Goal: Contribute content: Contribute content

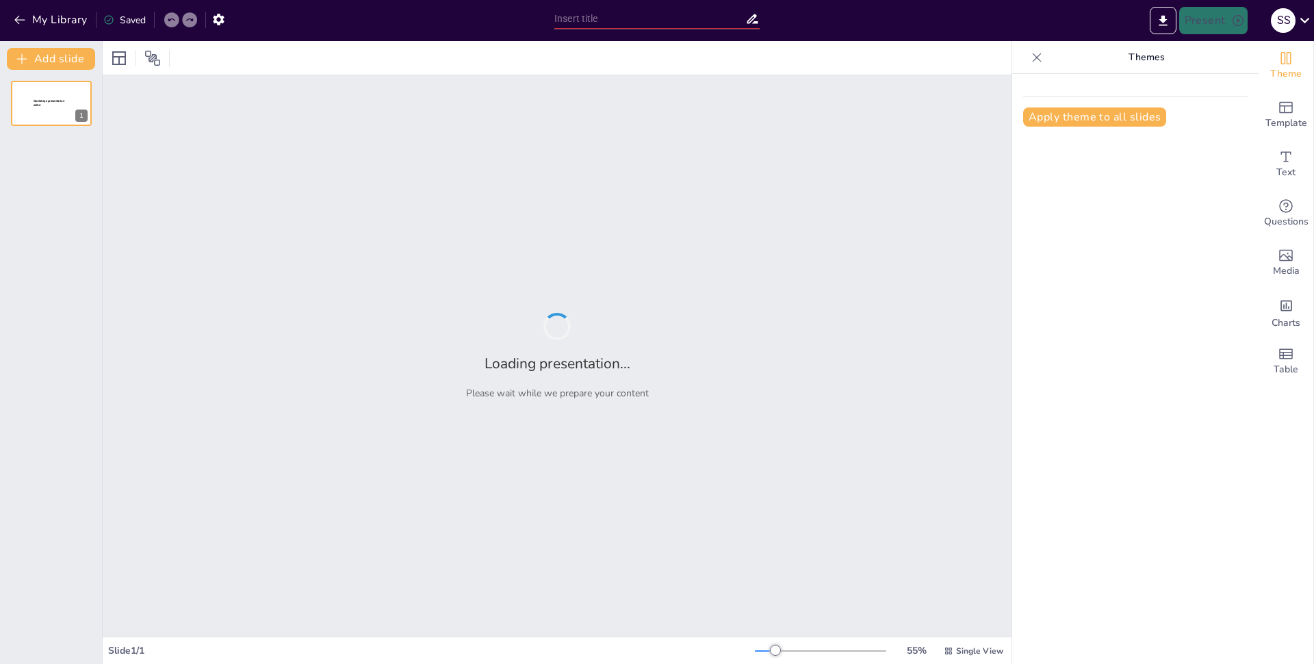
type input "Методы передачи знаний в древнекитайской культуре"
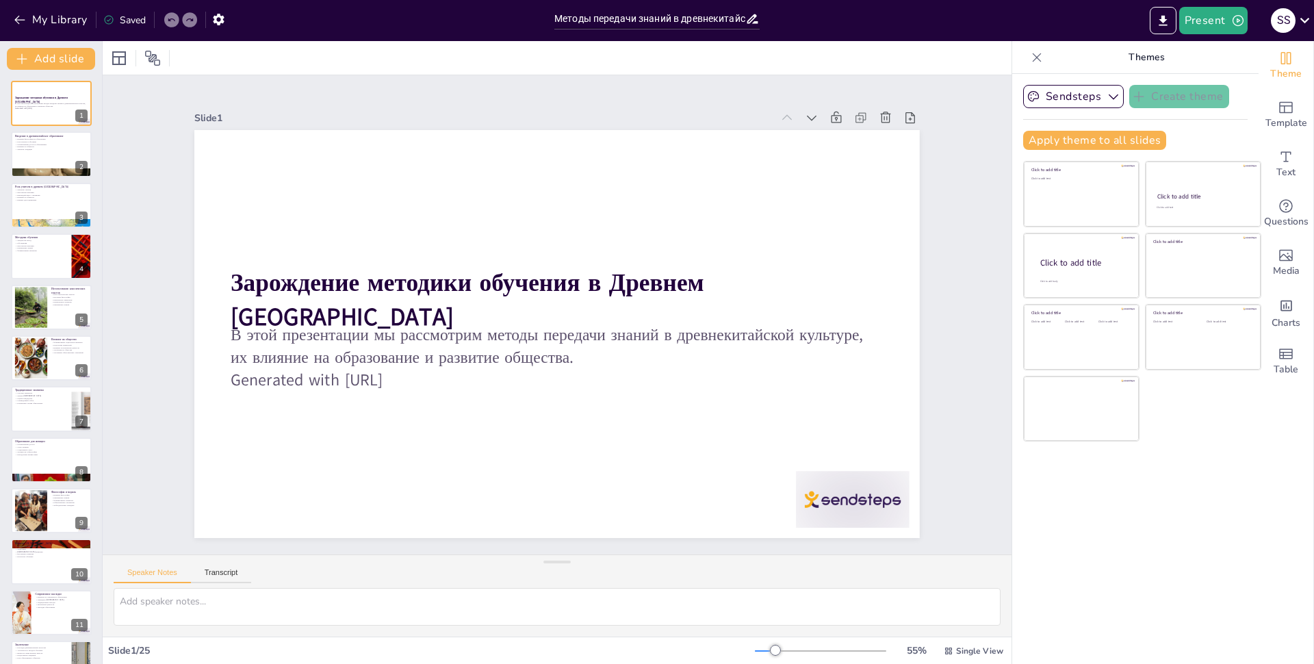
checkbox input "true"
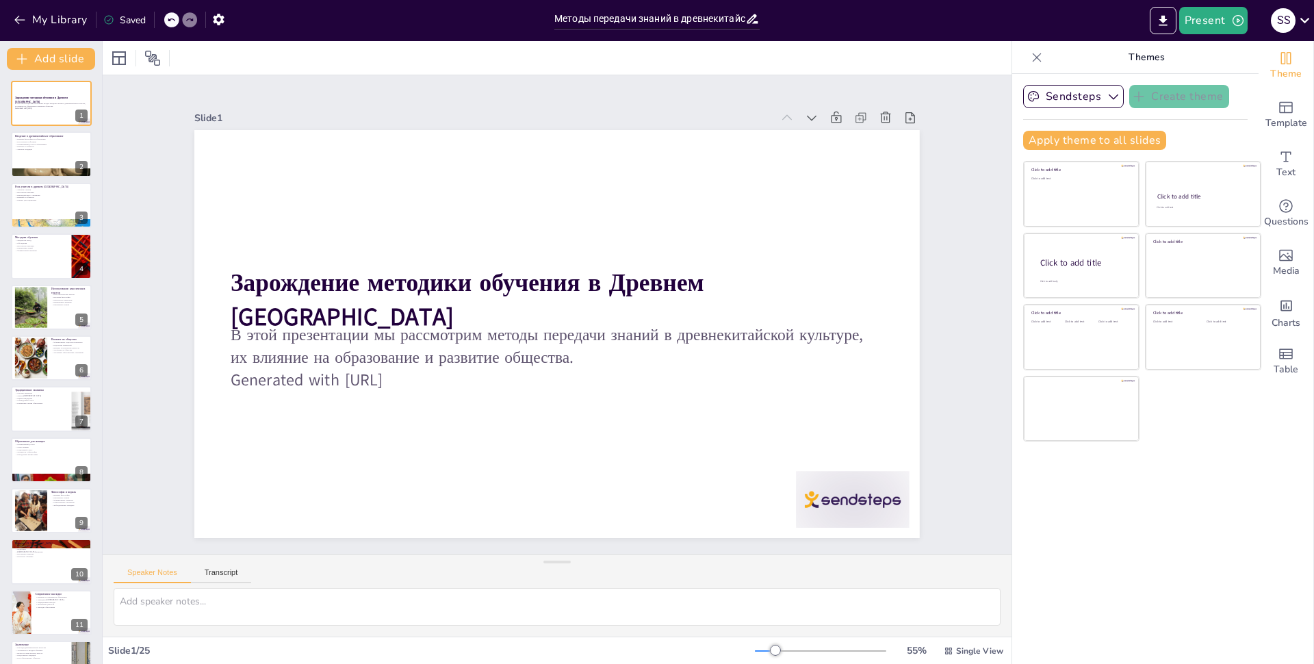
checkbox input "true"
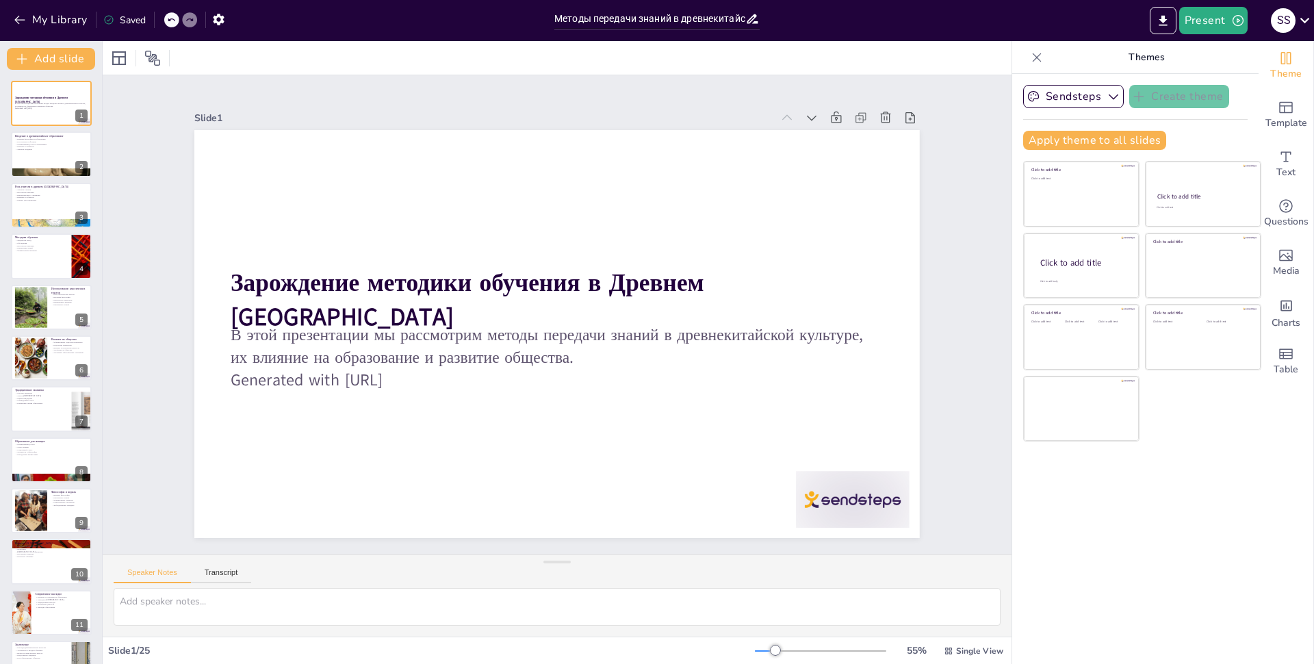
checkbox input "true"
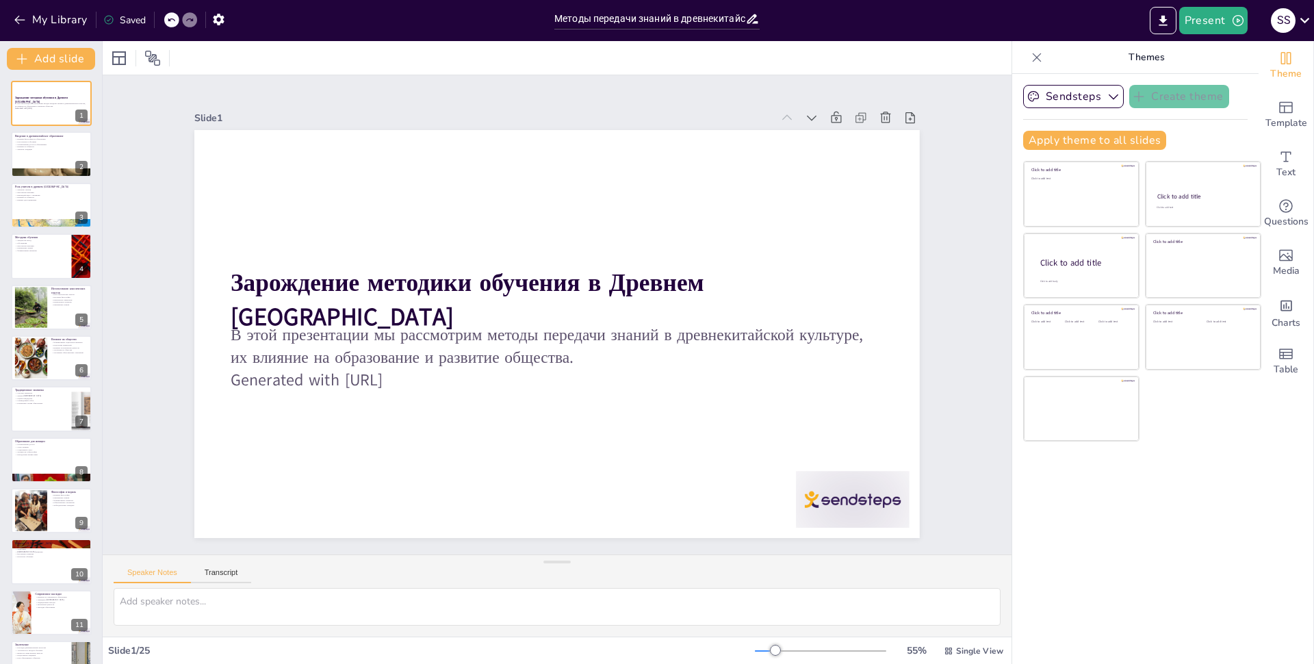
checkbox input "true"
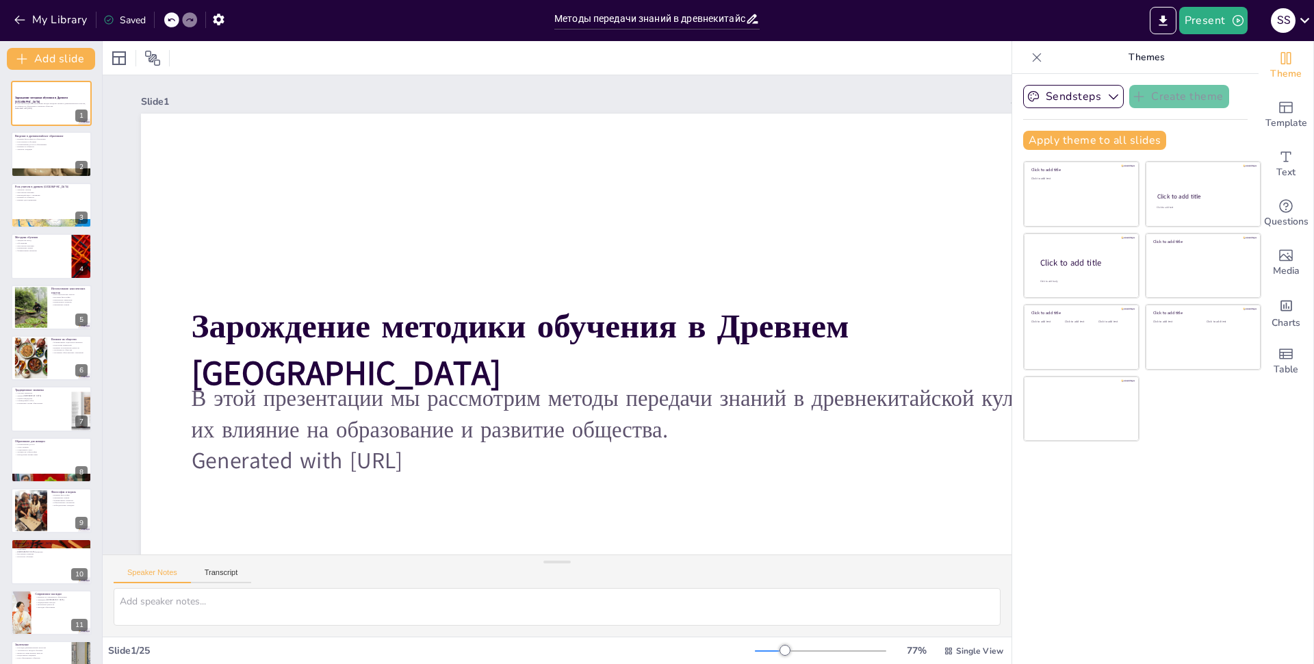
checkbox input "true"
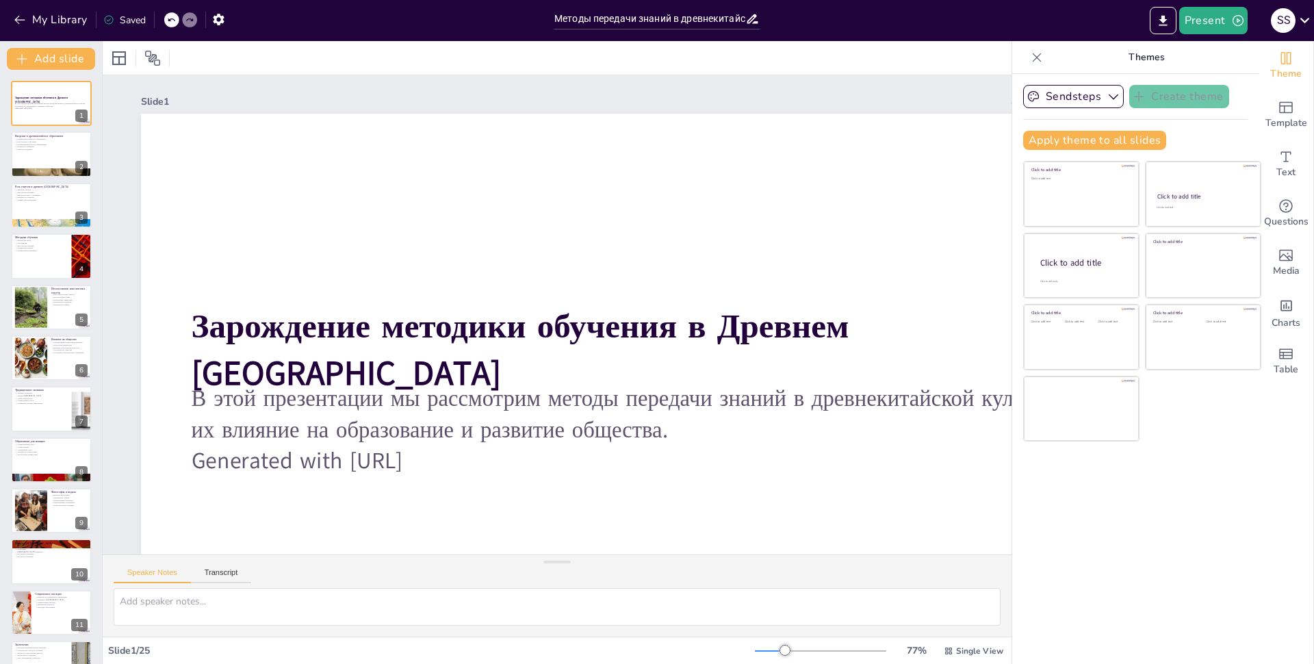
checkbox input "true"
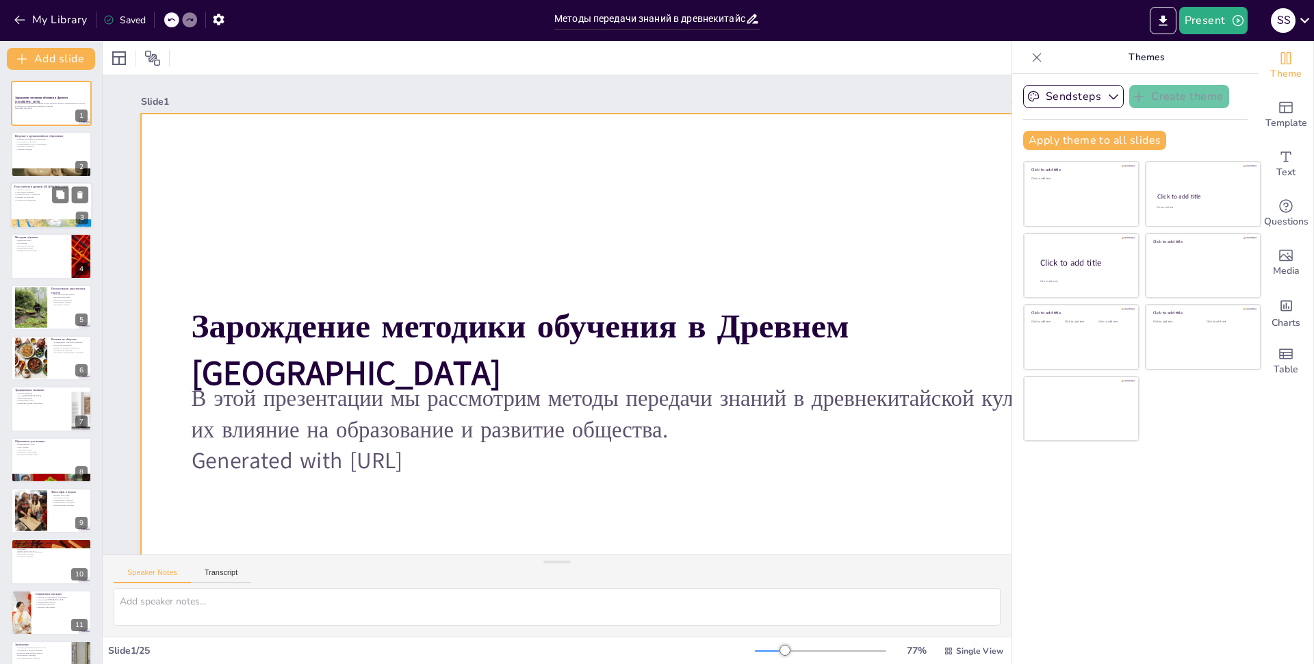
checkbox input "true"
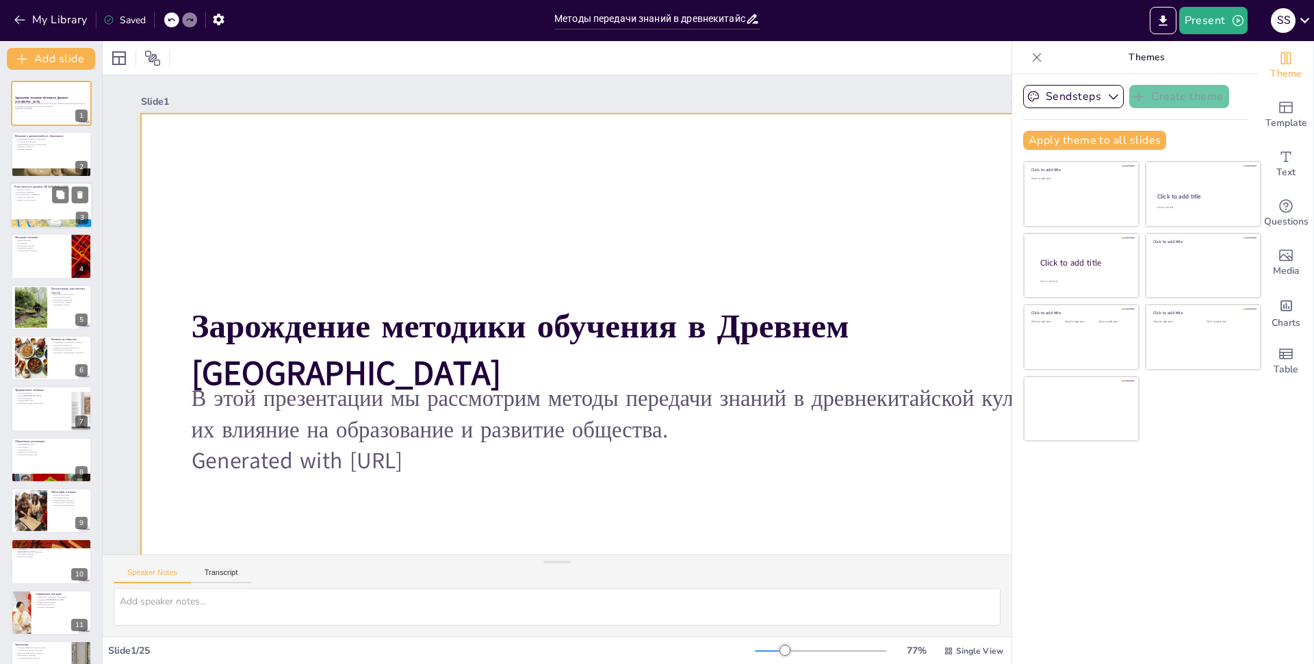
checkbox input "true"
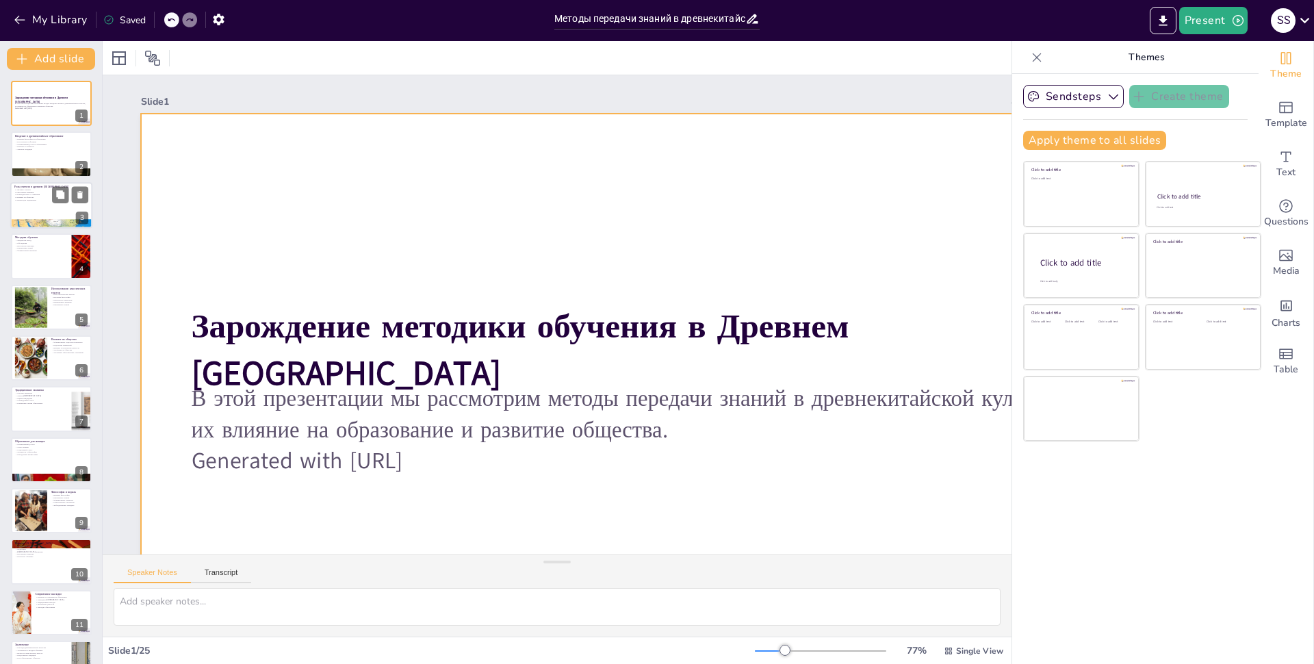
checkbox input "true"
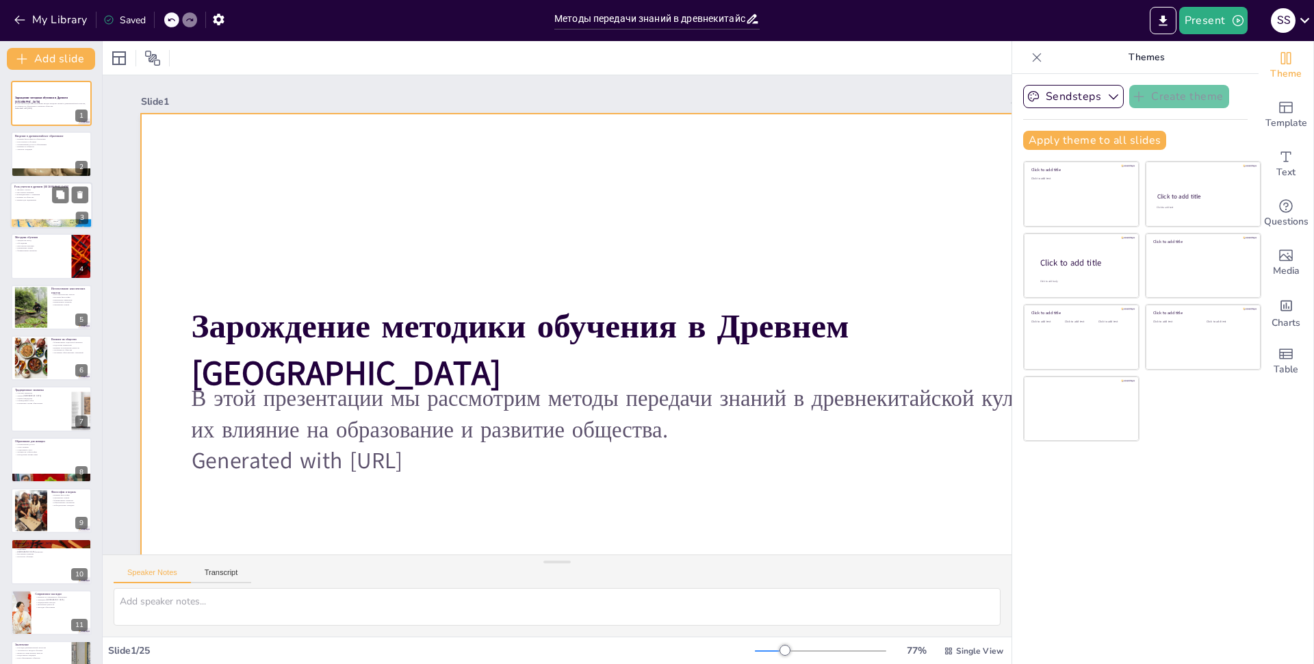
checkbox input "true"
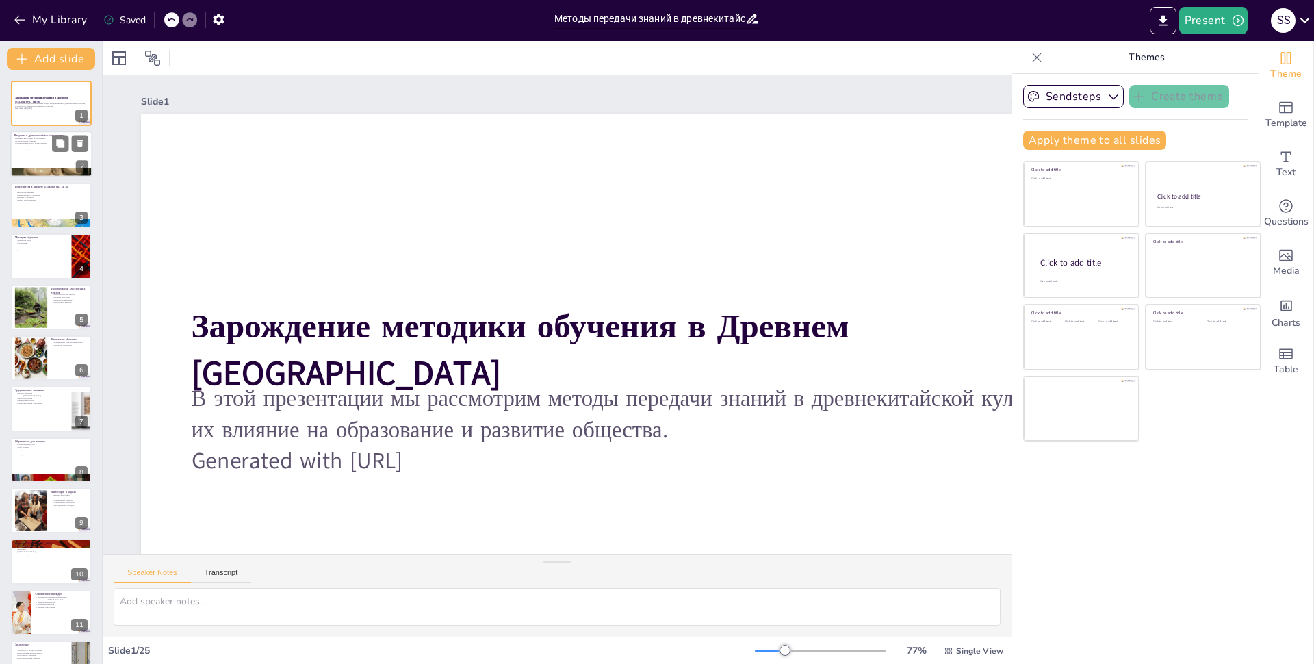
checkbox input "true"
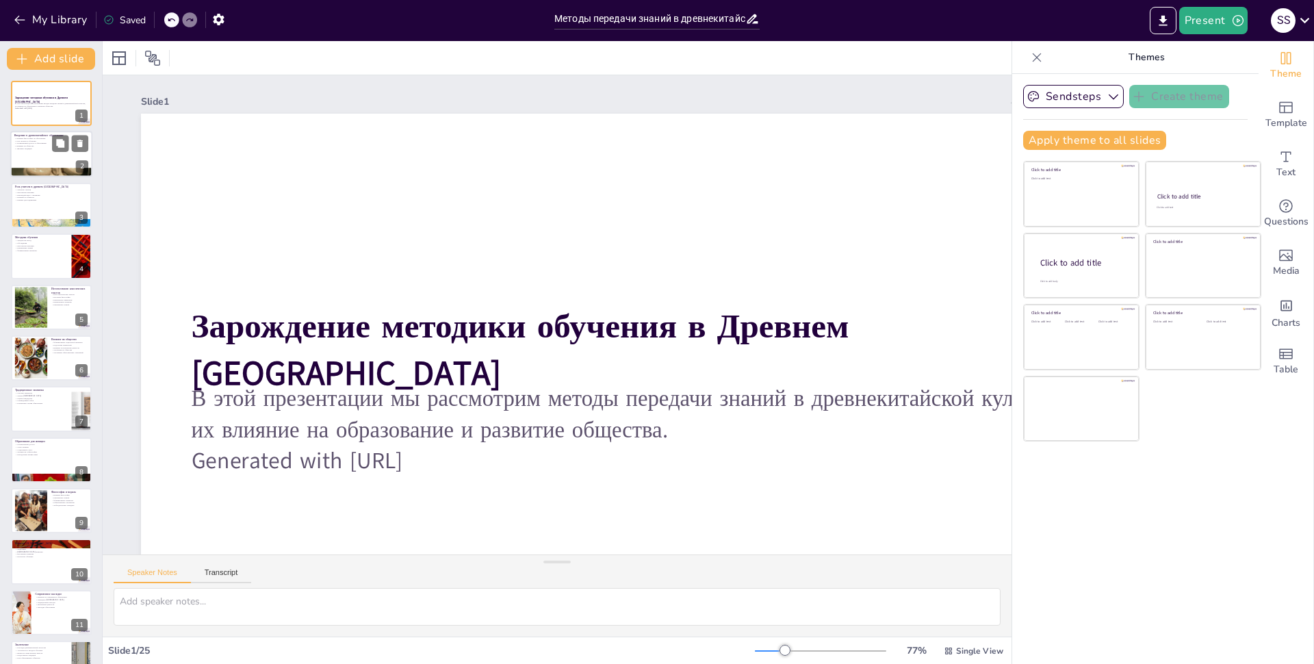
checkbox input "true"
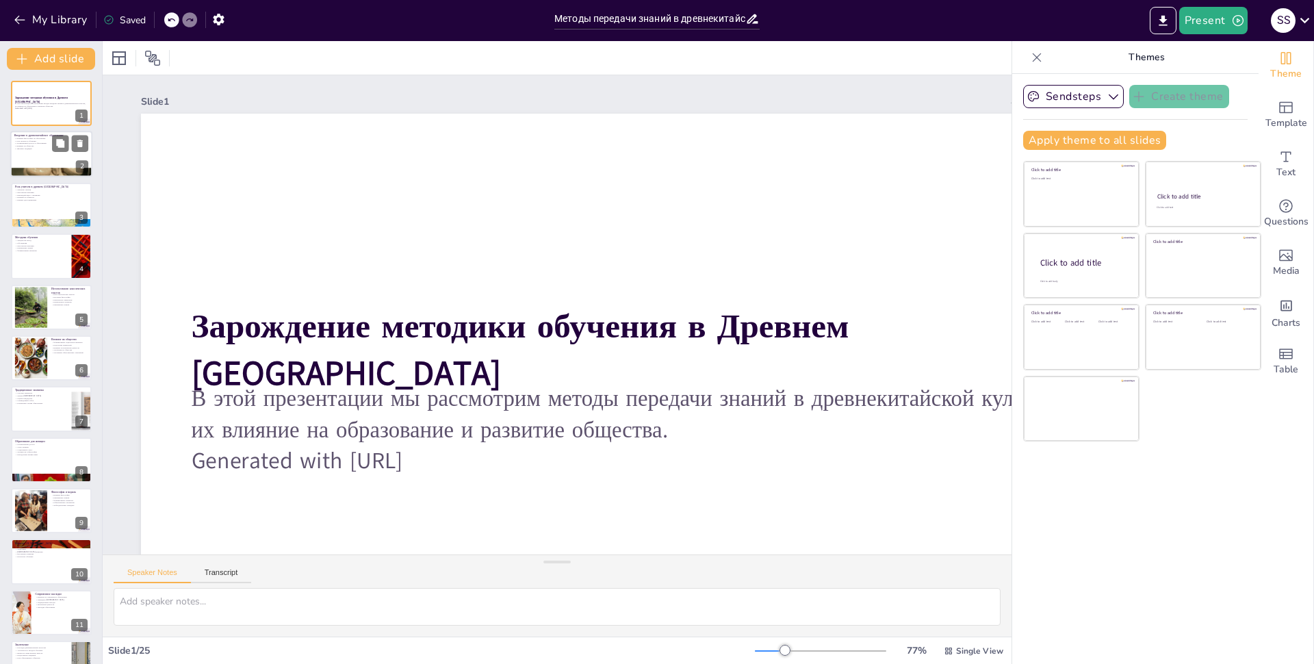
checkbox input "true"
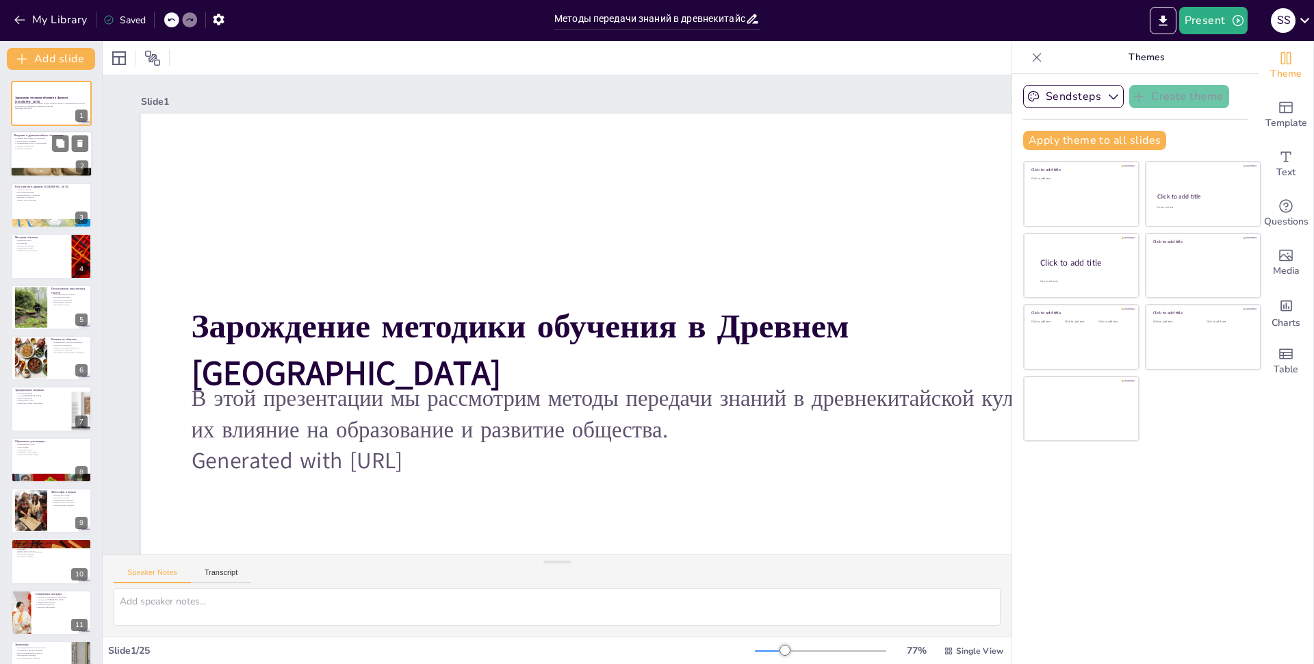
checkbox input "true"
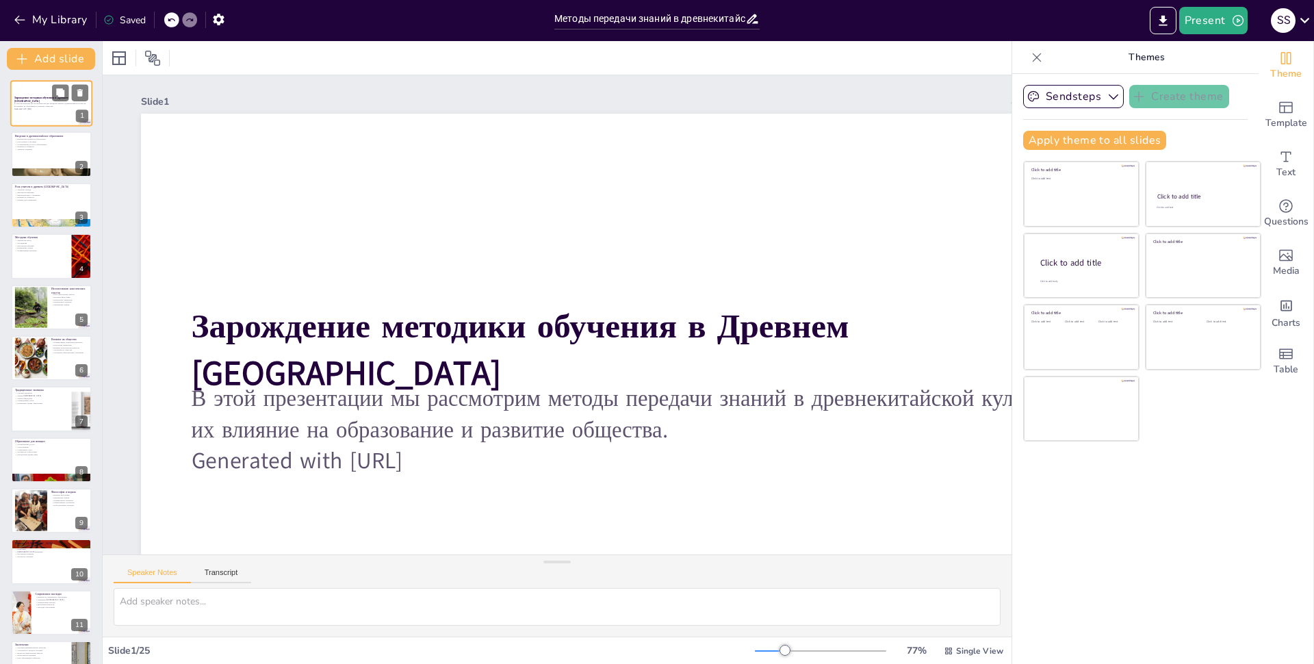
checkbox input "true"
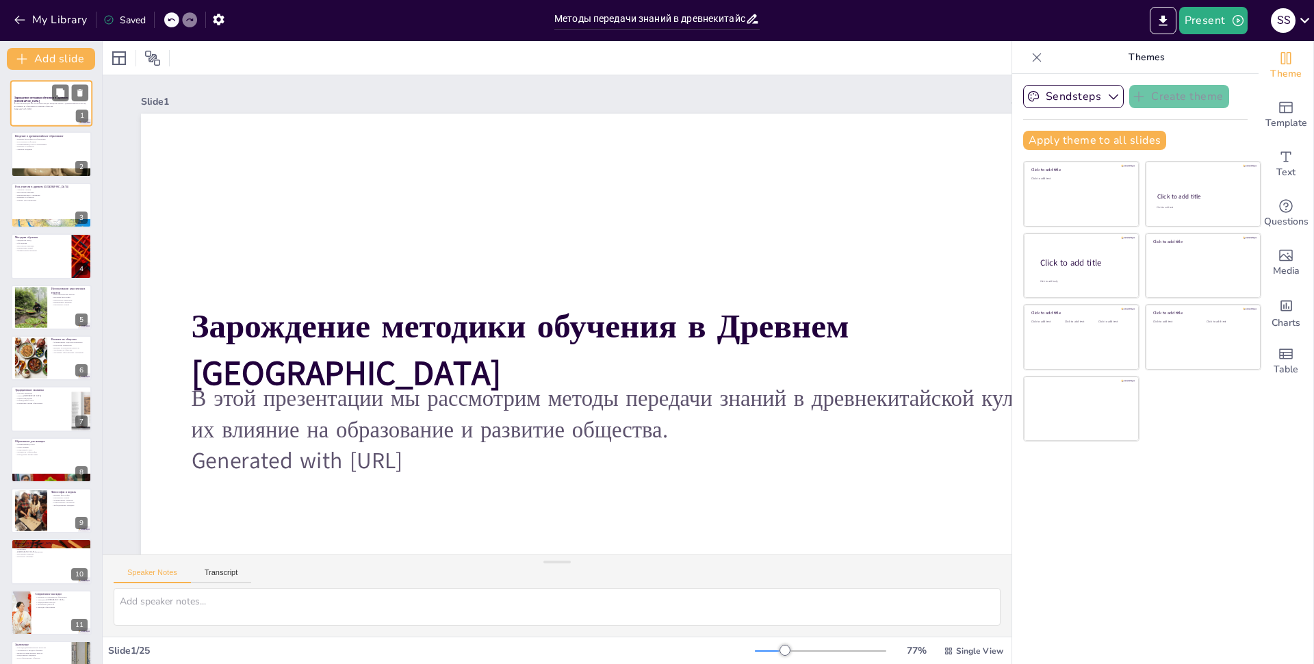
checkbox input "true"
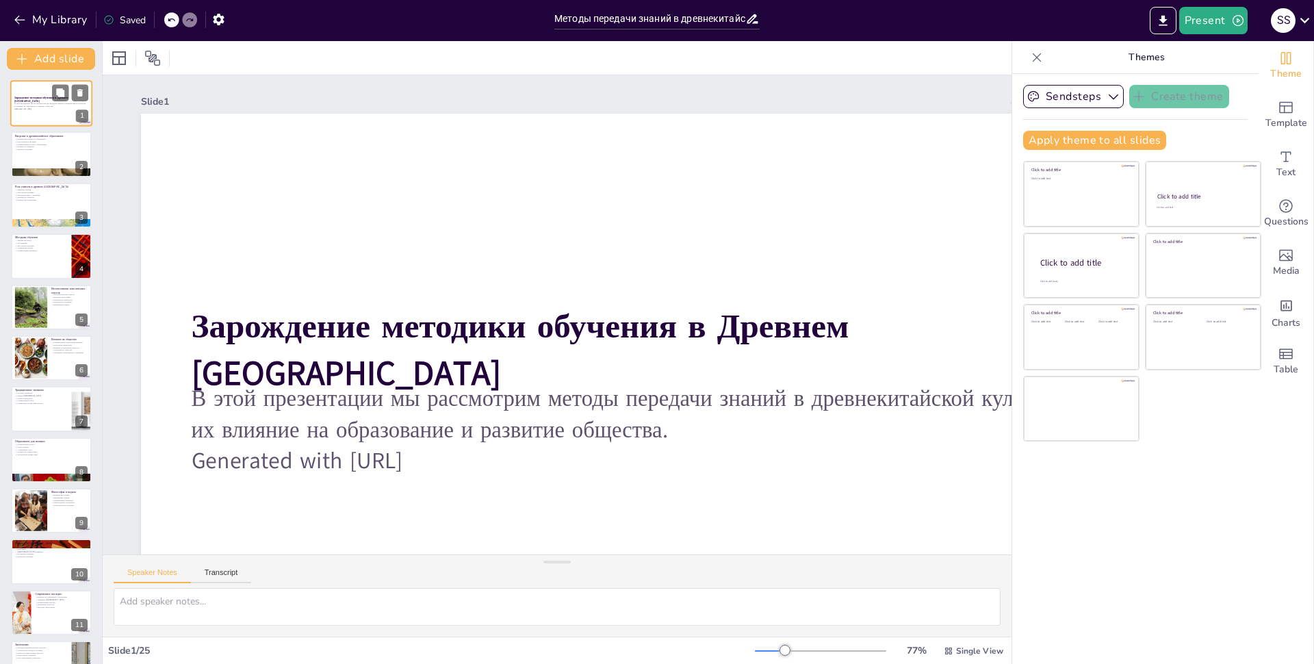
checkbox input "true"
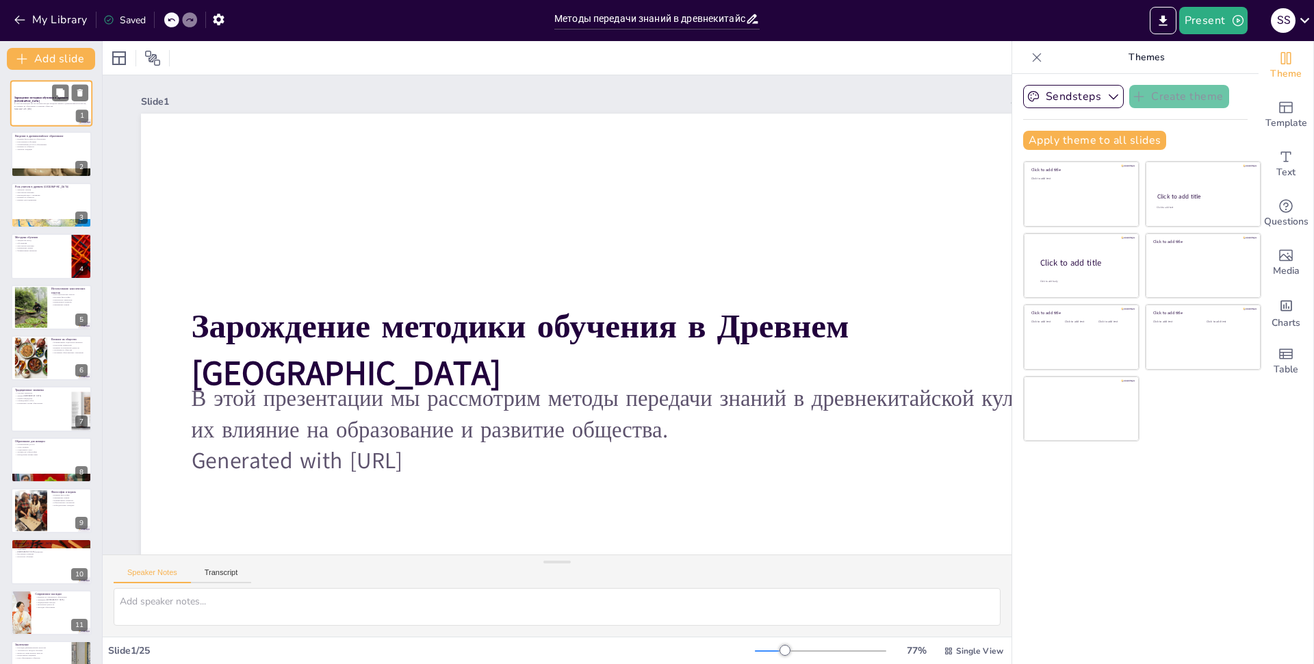
click at [56, 112] on div "В этой презентации мы рассмотрим методы передачи знаний в древнекитайской культ…" at bounding box center [51, 107] width 74 height 10
checkbox input "true"
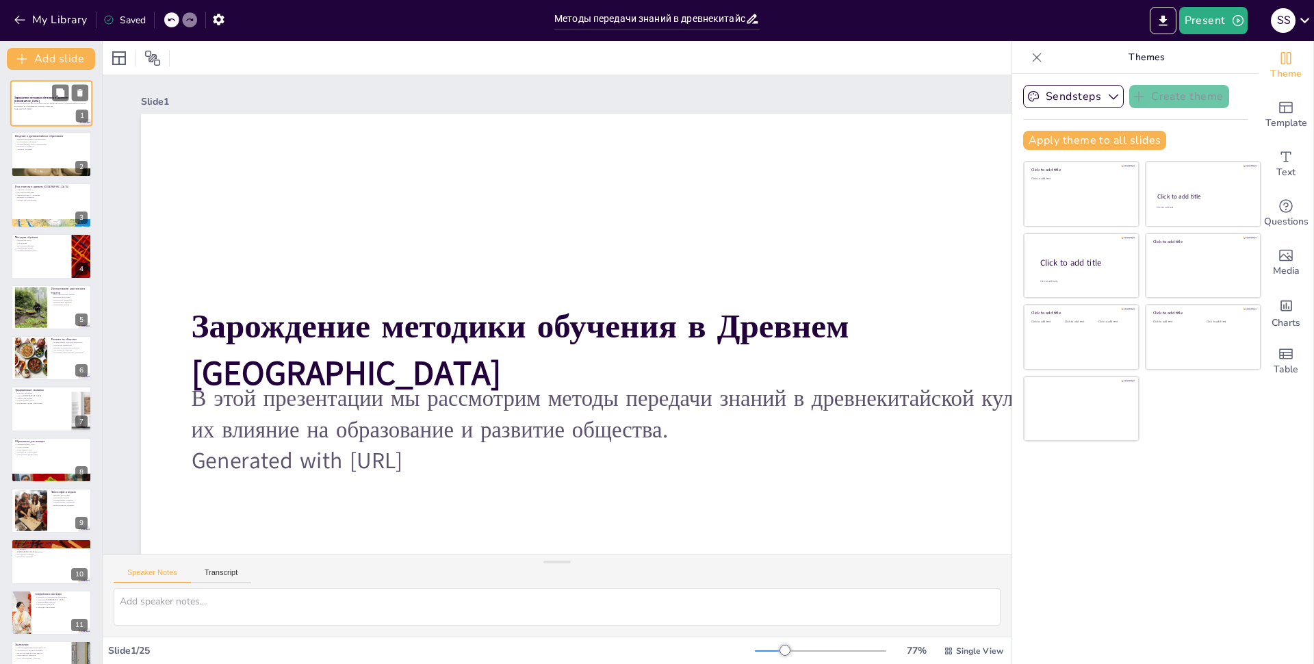
checkbox input "true"
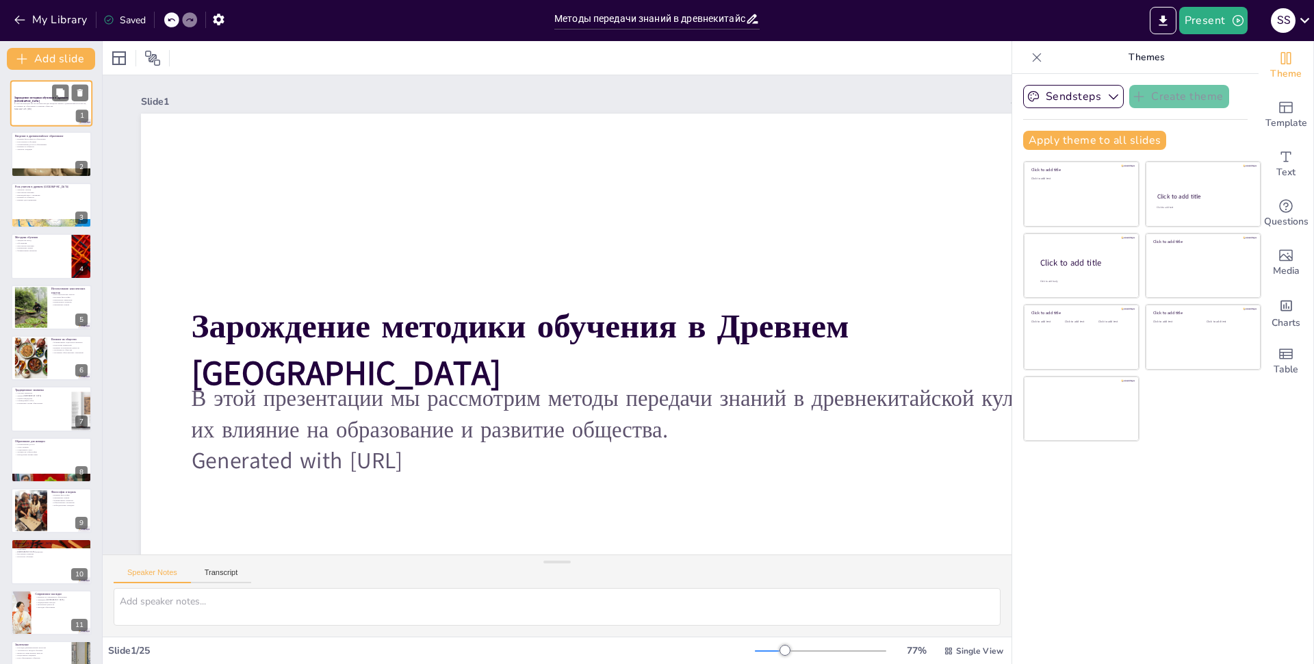
checkbox input "true"
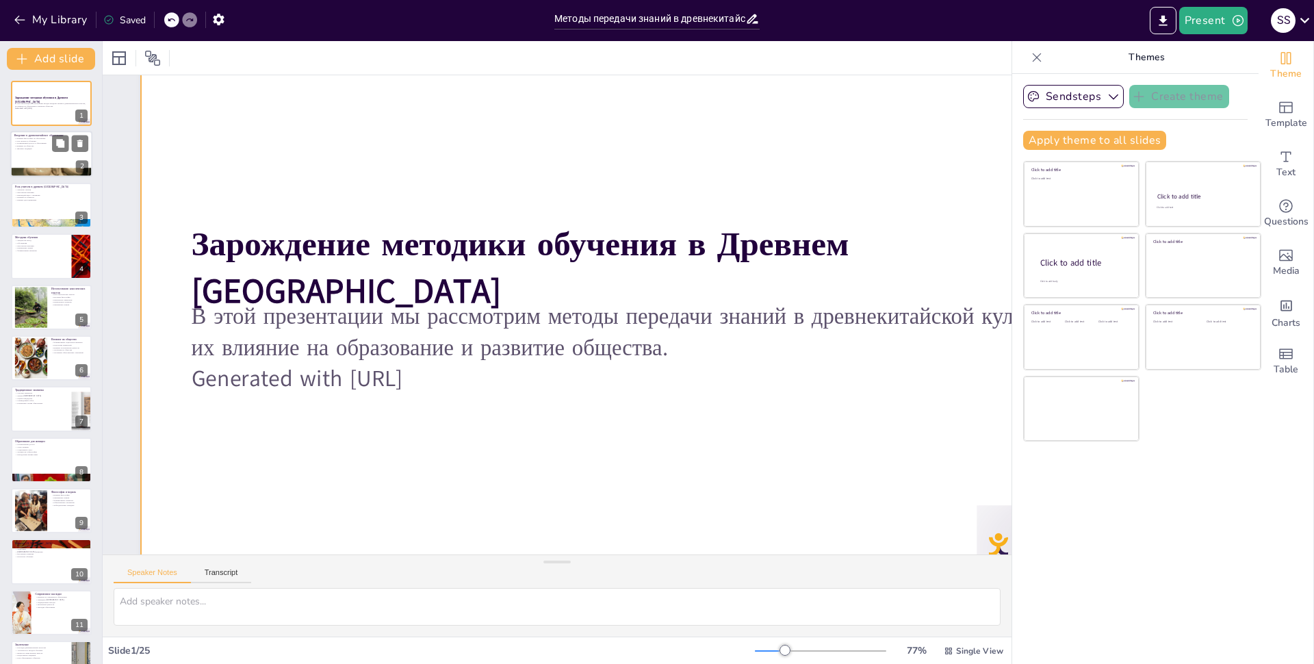
checkbox input "true"
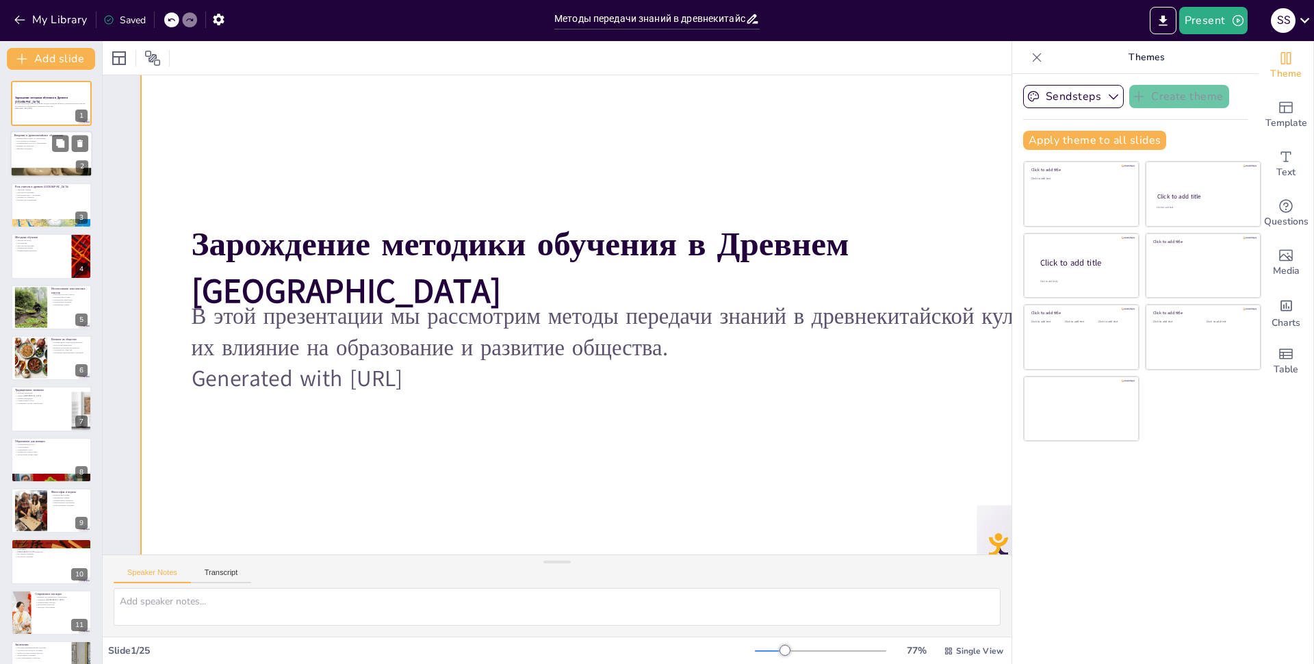
checkbox input "true"
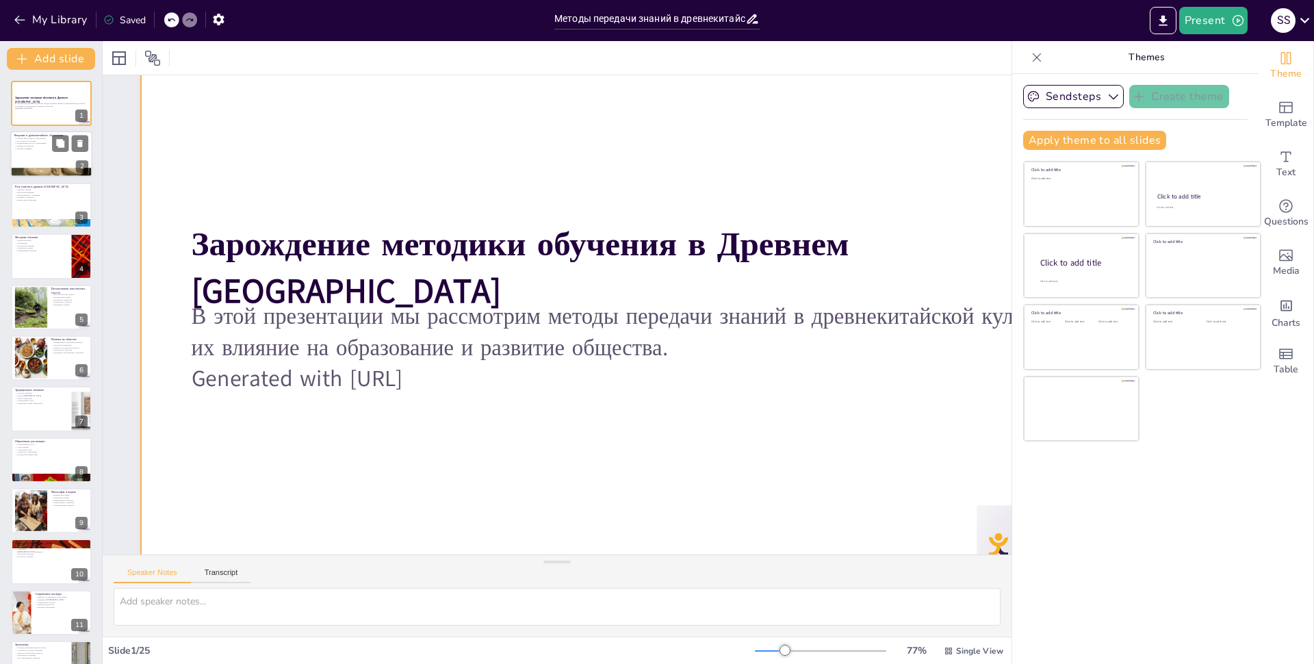
checkbox input "true"
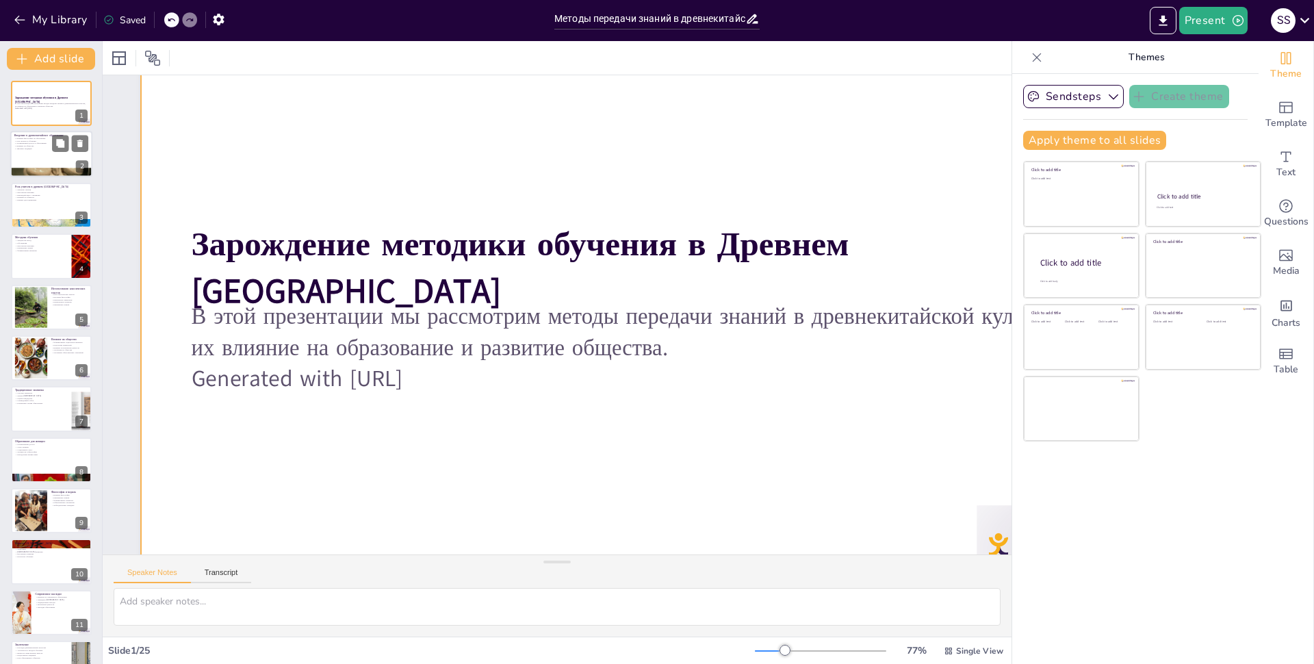
checkbox input "true"
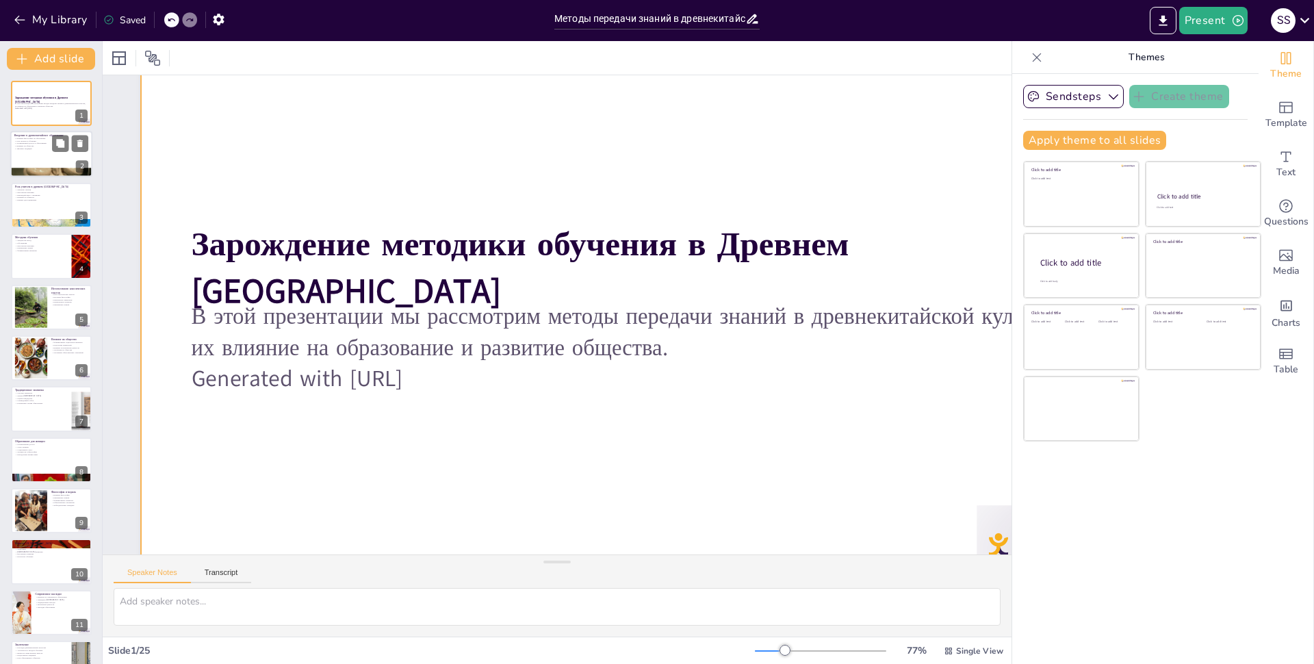
checkbox input "true"
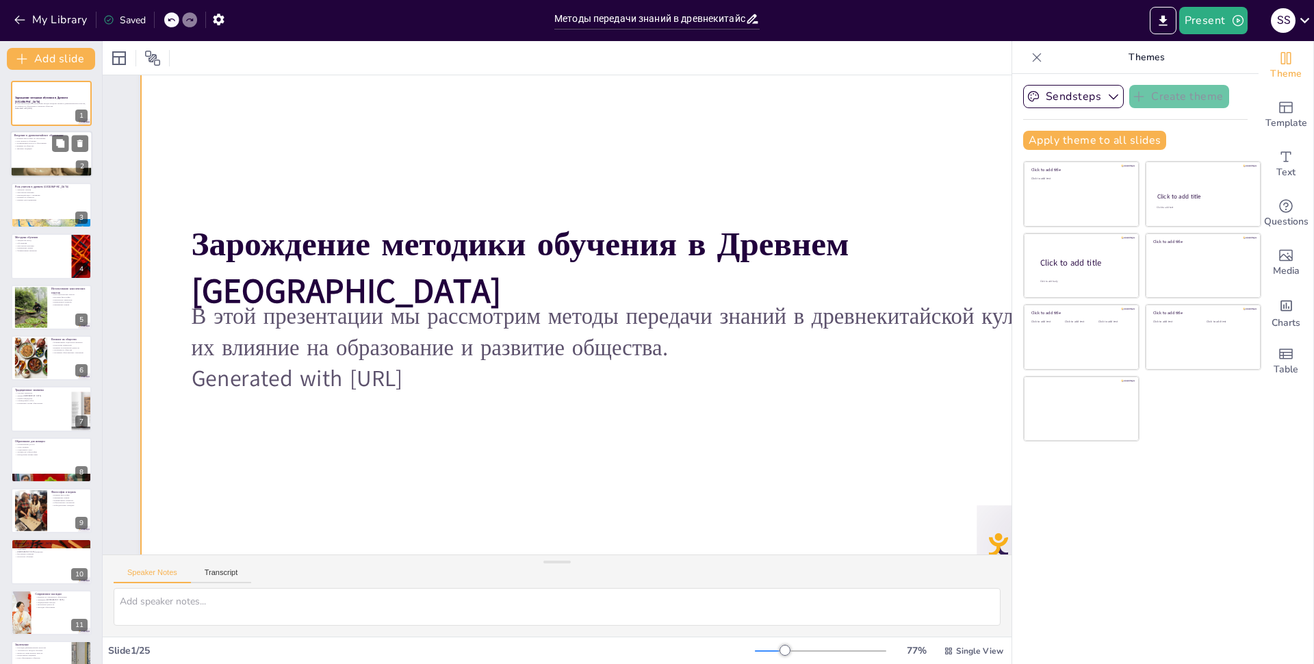
checkbox input "true"
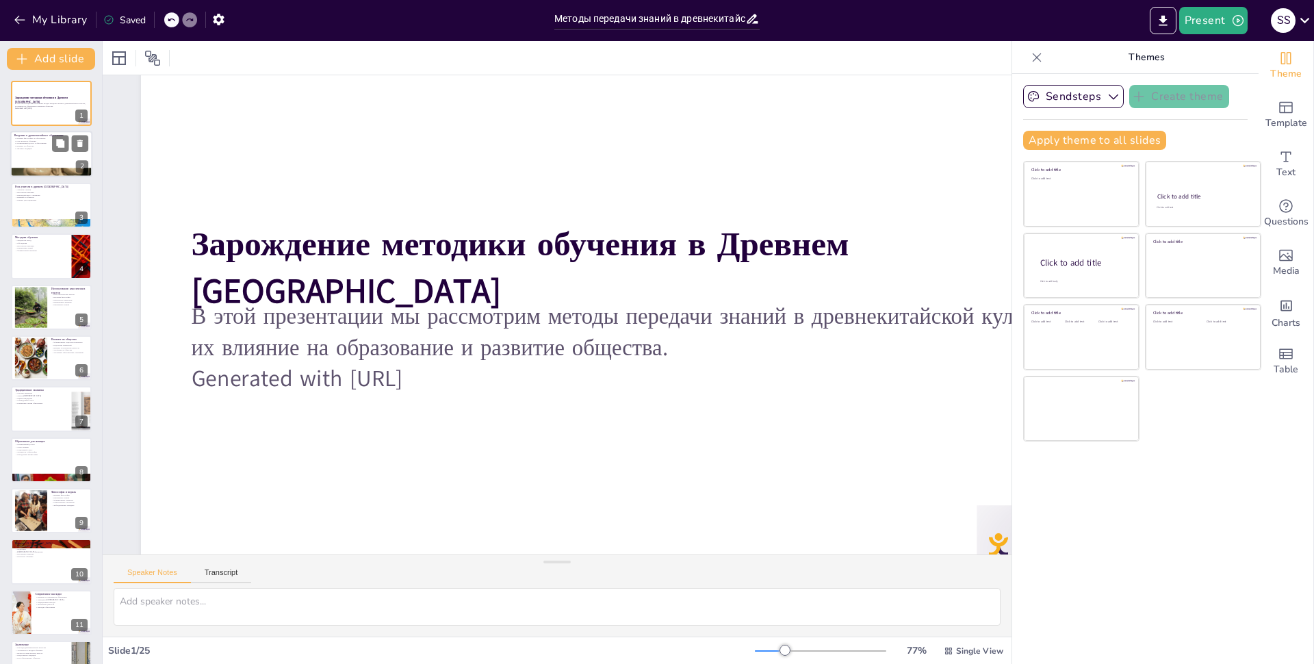
click at [38, 146] on p "Влияние на общество" at bounding box center [51, 146] width 74 height 3
checkbox input "true"
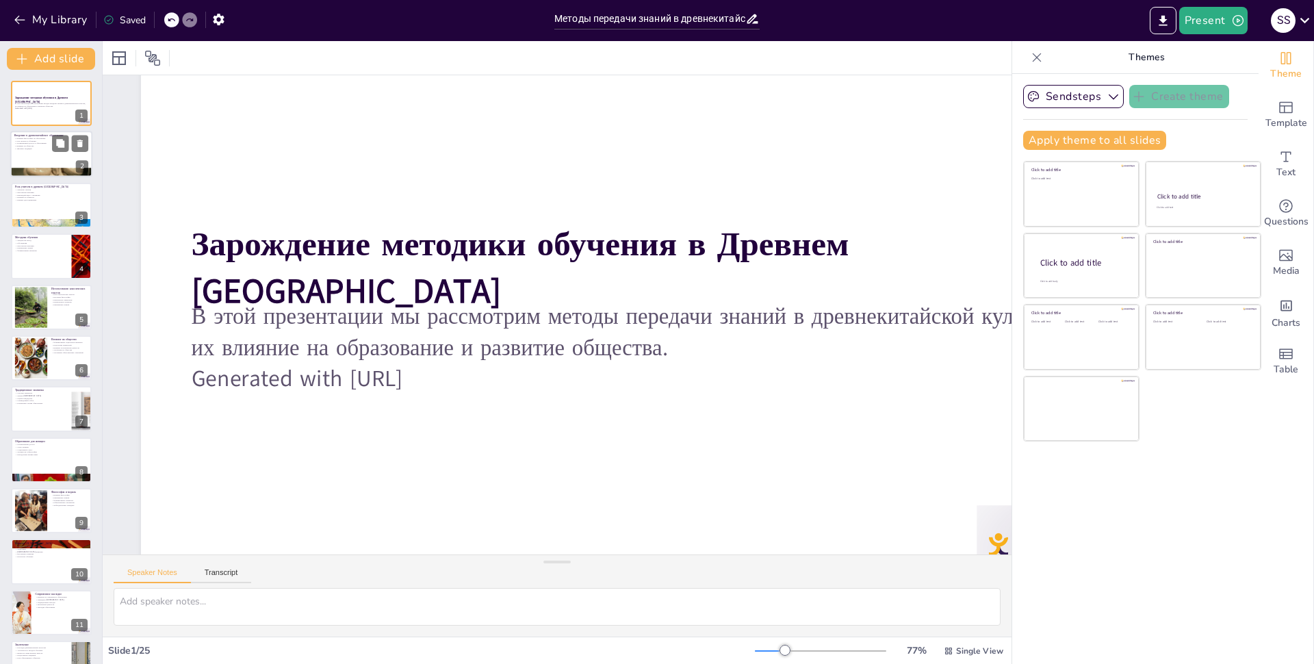
checkbox input "true"
type textarea "Loremipsumd sitame, conse adi elitseddoeius t incidid, utlabo etdolore magn a e…"
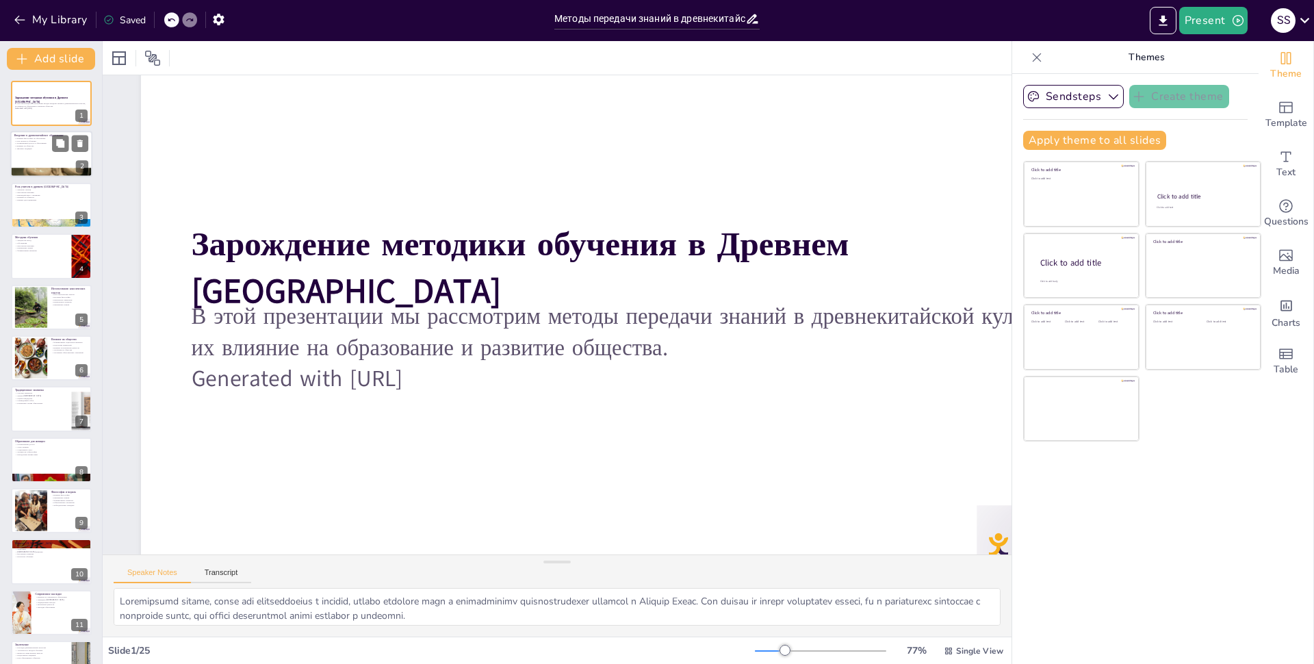
checkbox input "true"
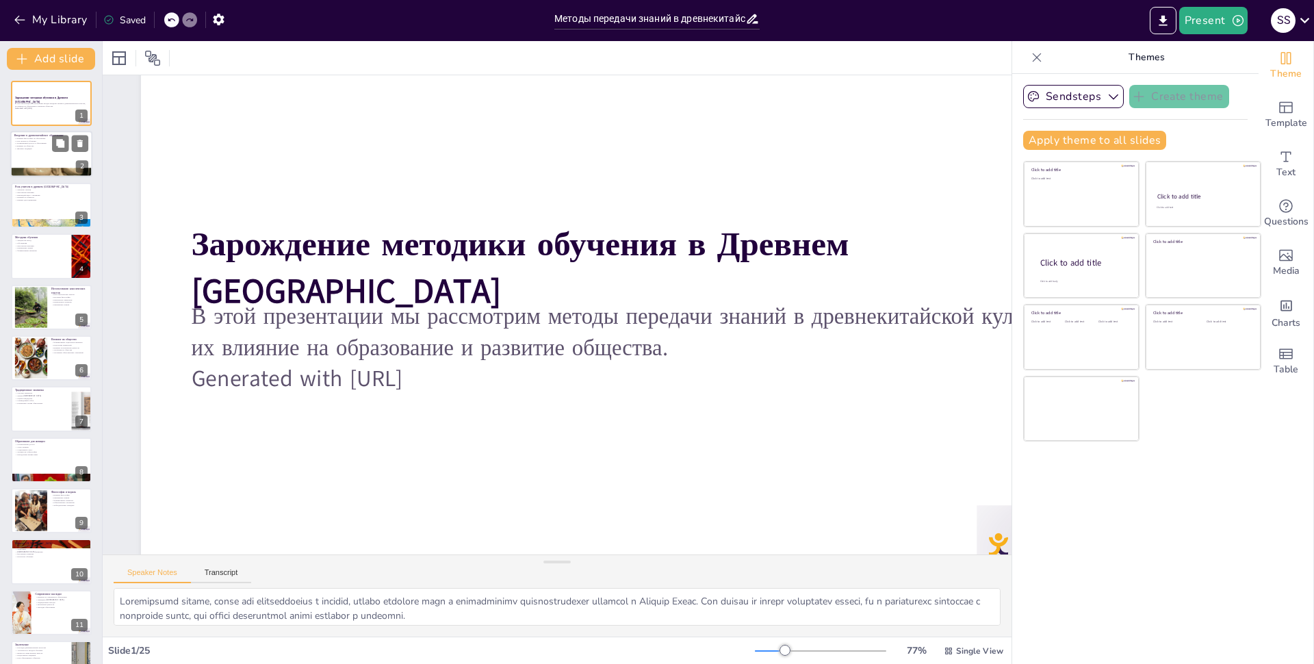
scroll to position [0, 0]
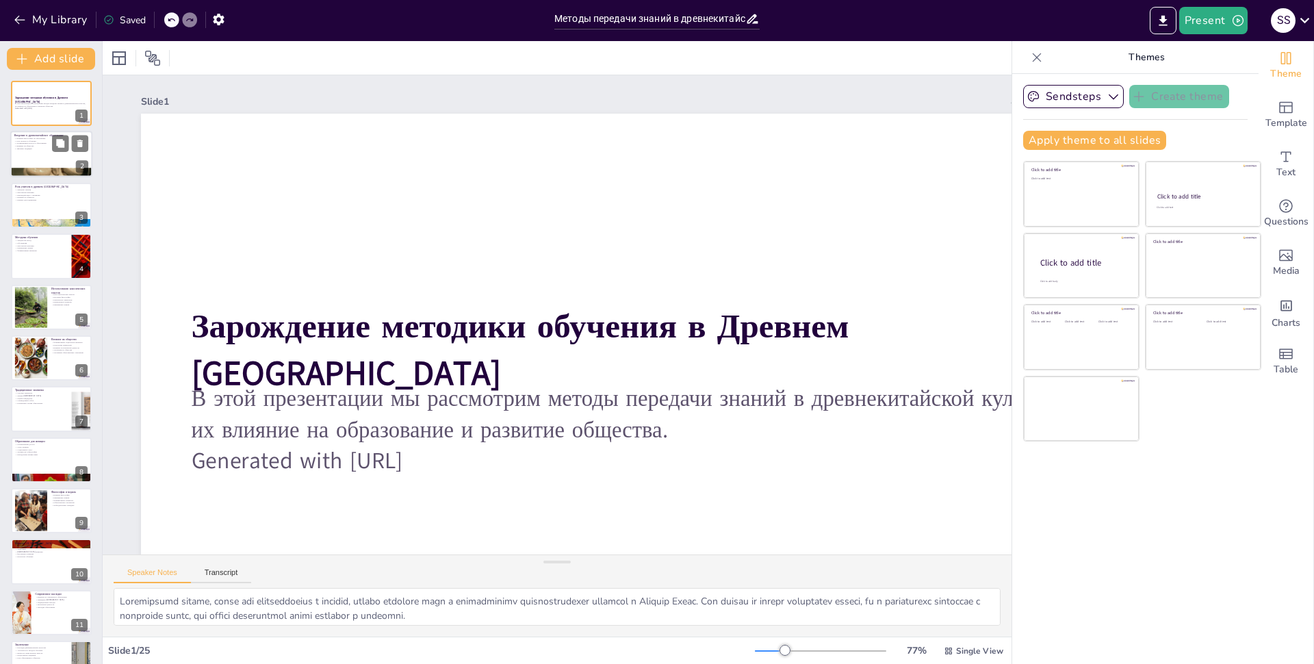
checkbox input "true"
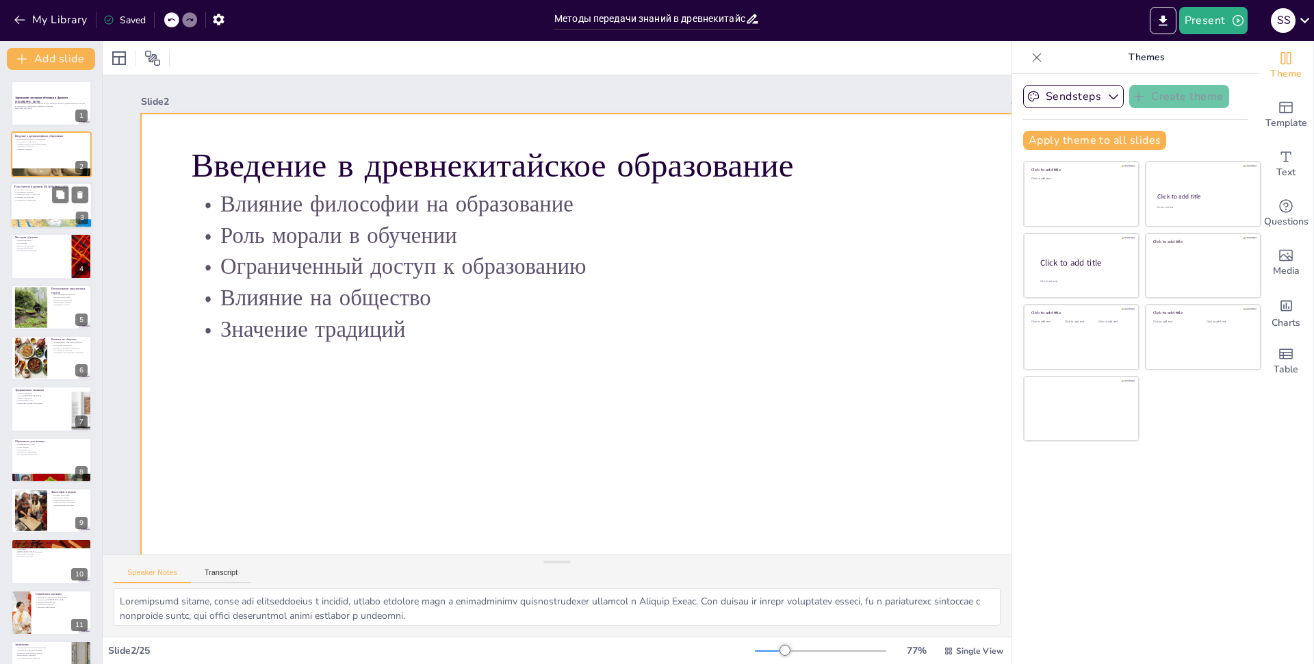
checkbox input "true"
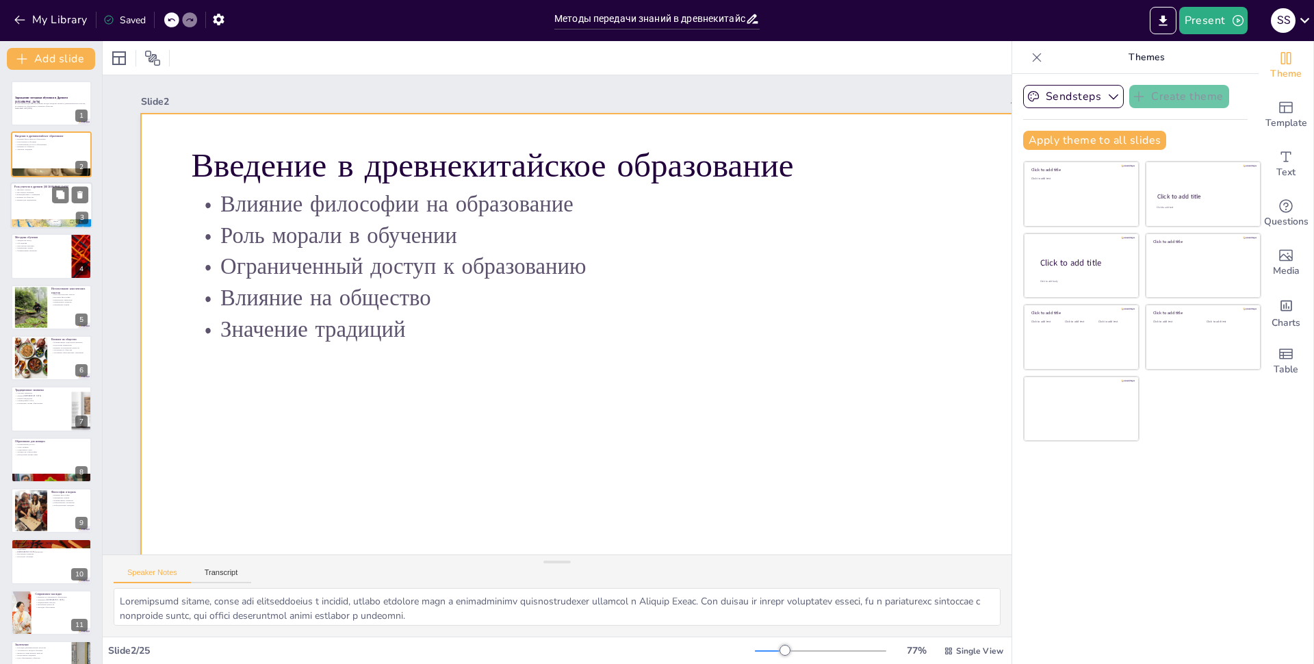
checkbox input "true"
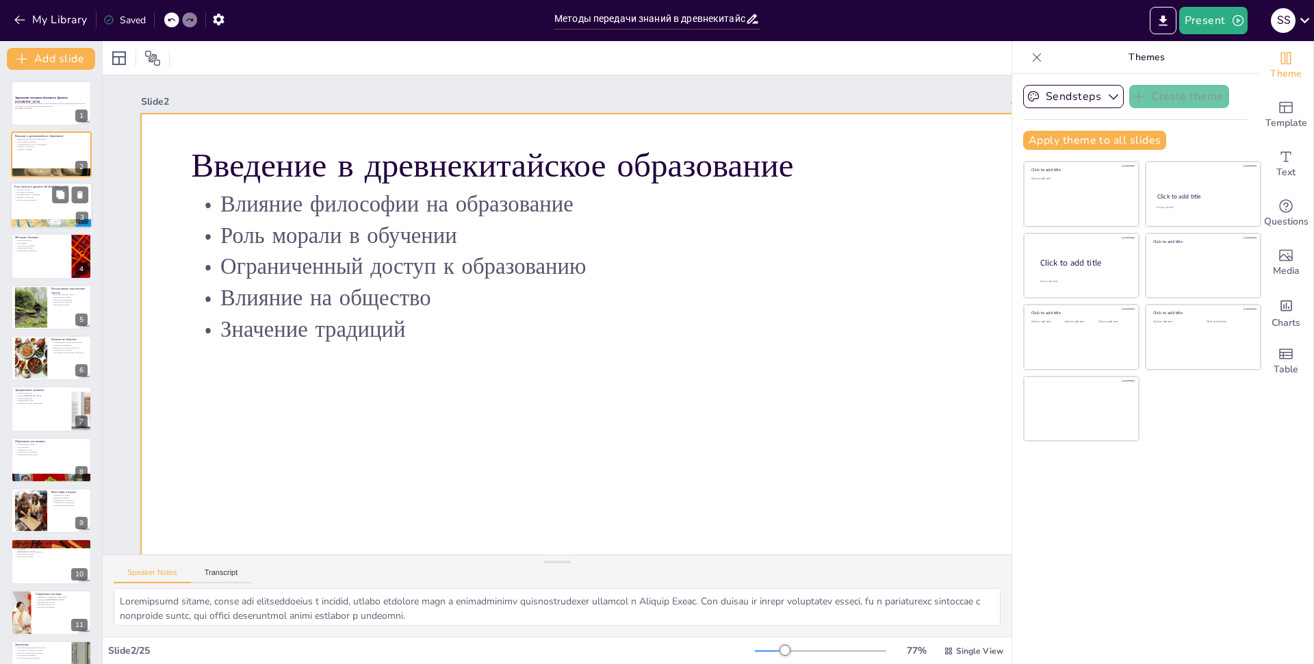
checkbox input "true"
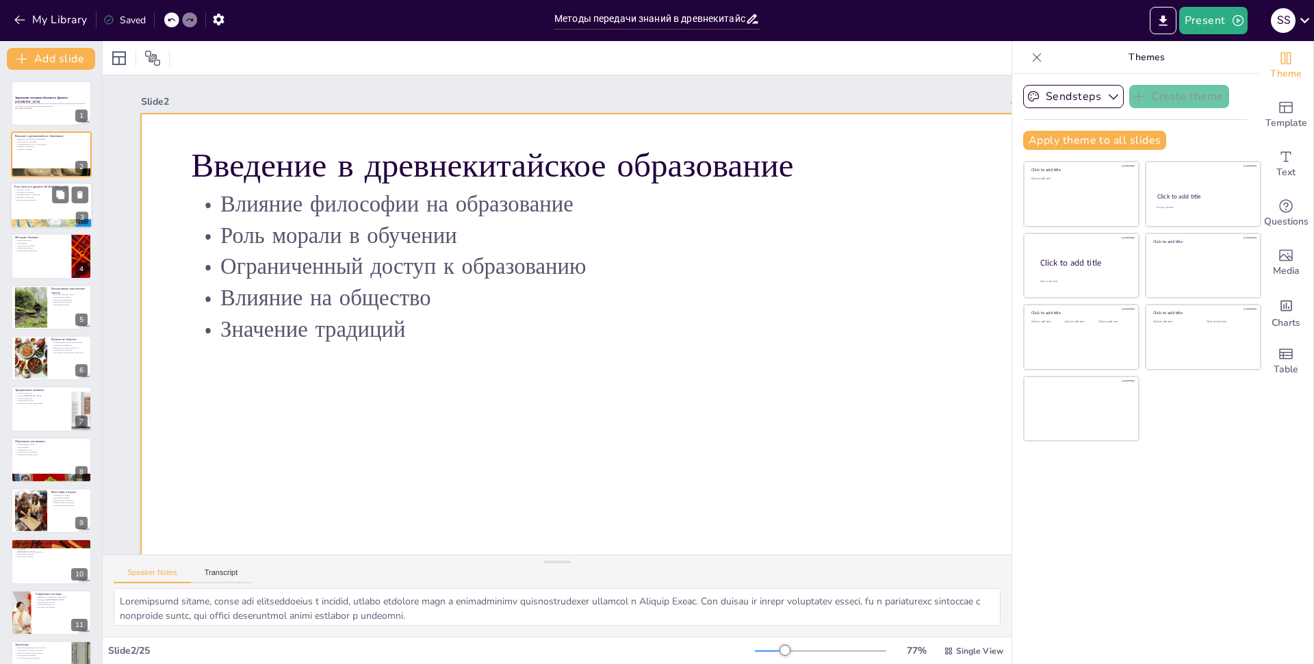
checkbox input "true"
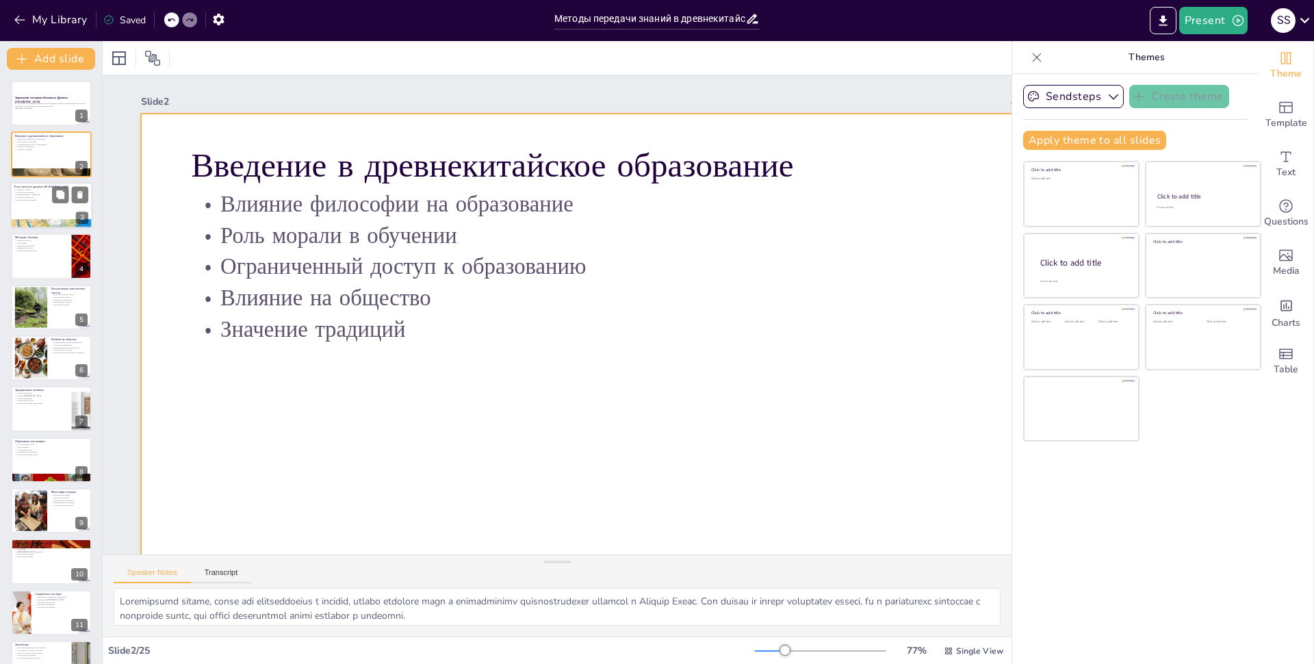
checkbox input "true"
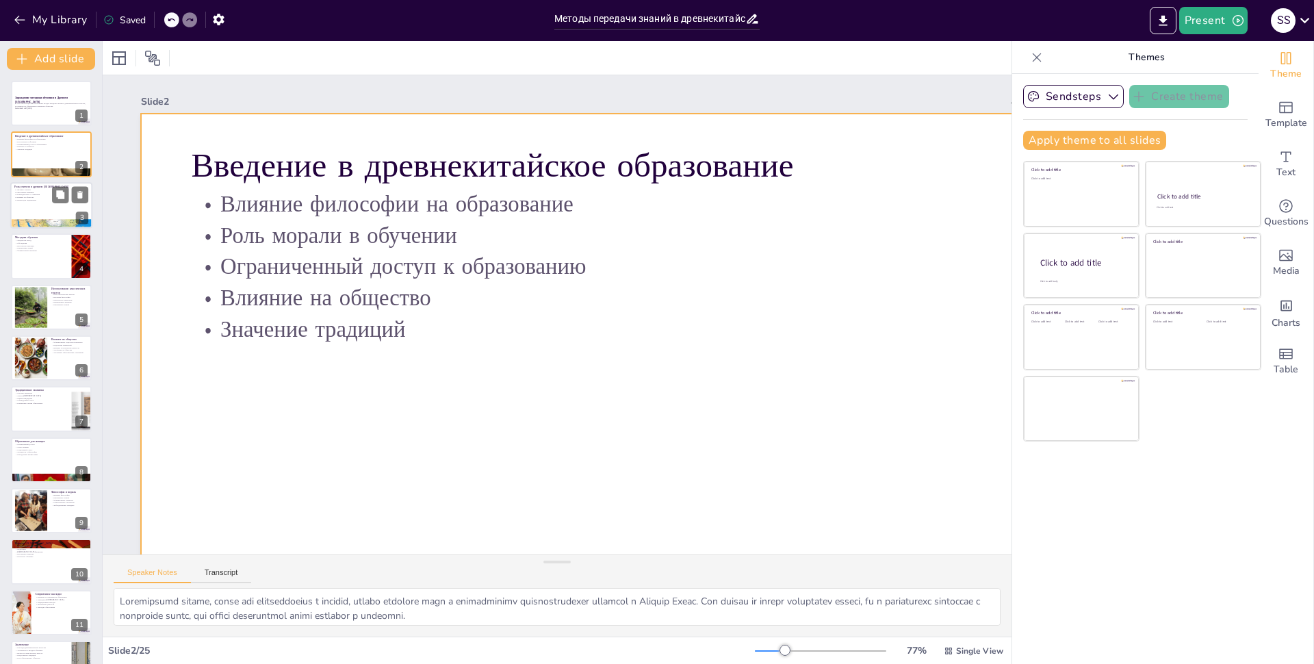
checkbox input "true"
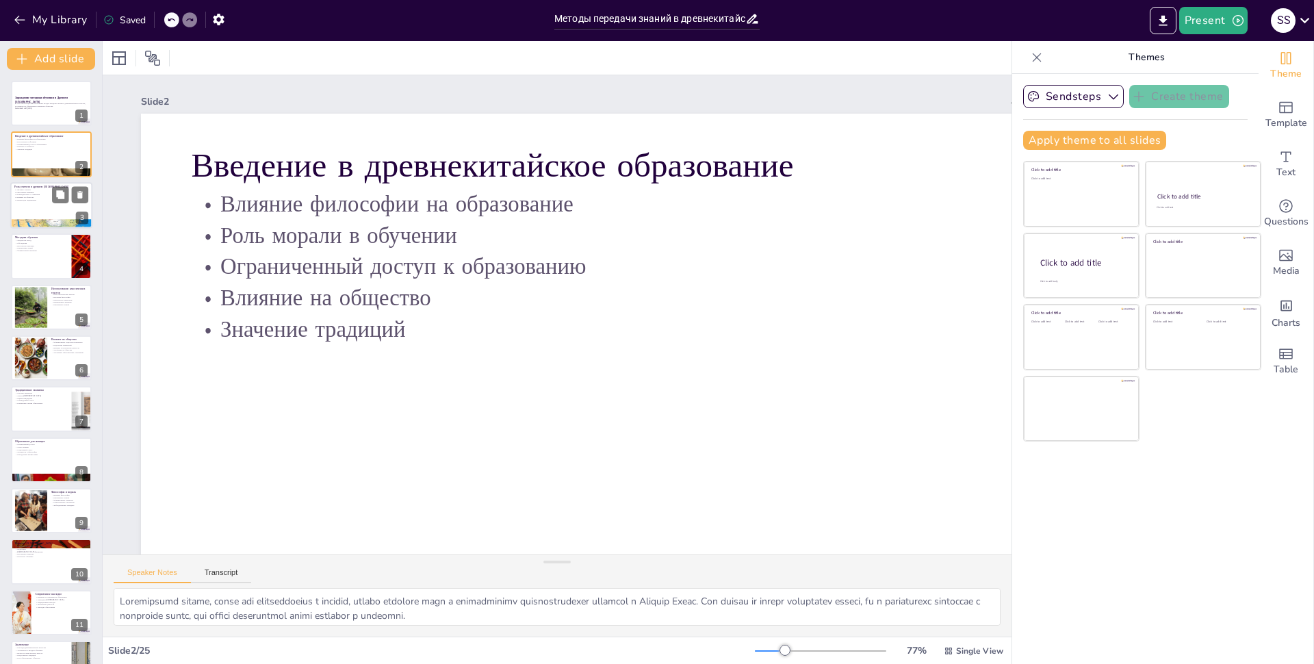
checkbox input "true"
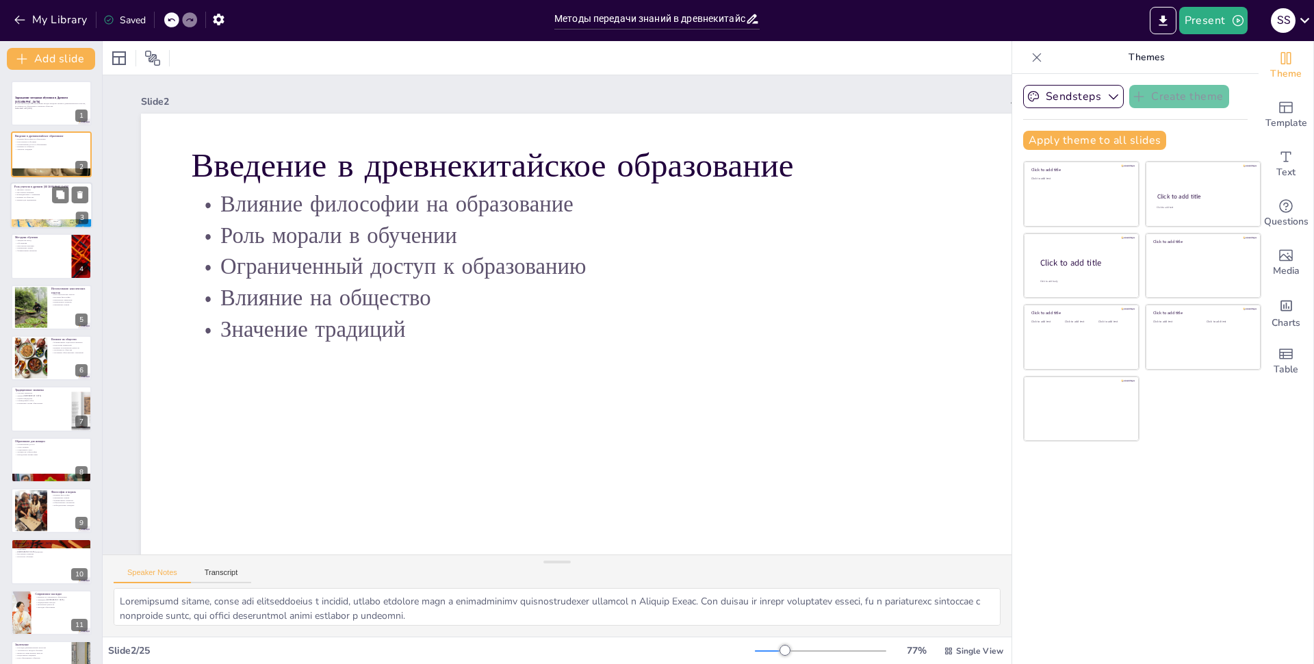
checkbox input "true"
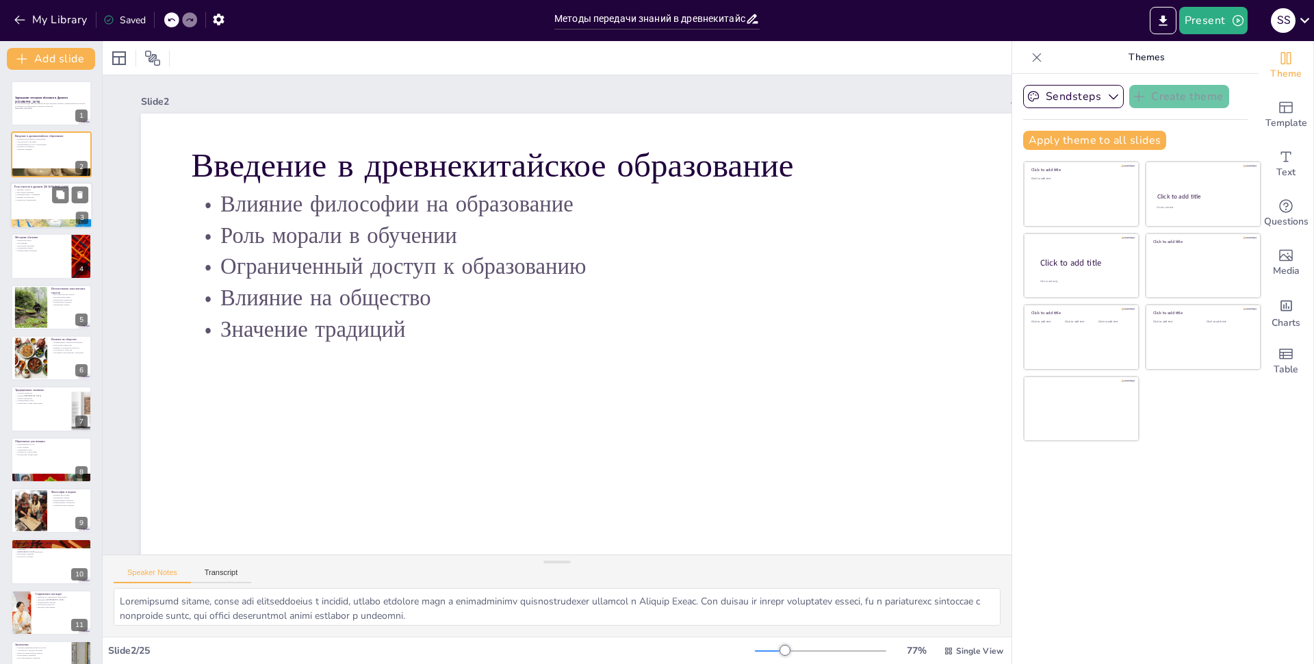
checkbox input "true"
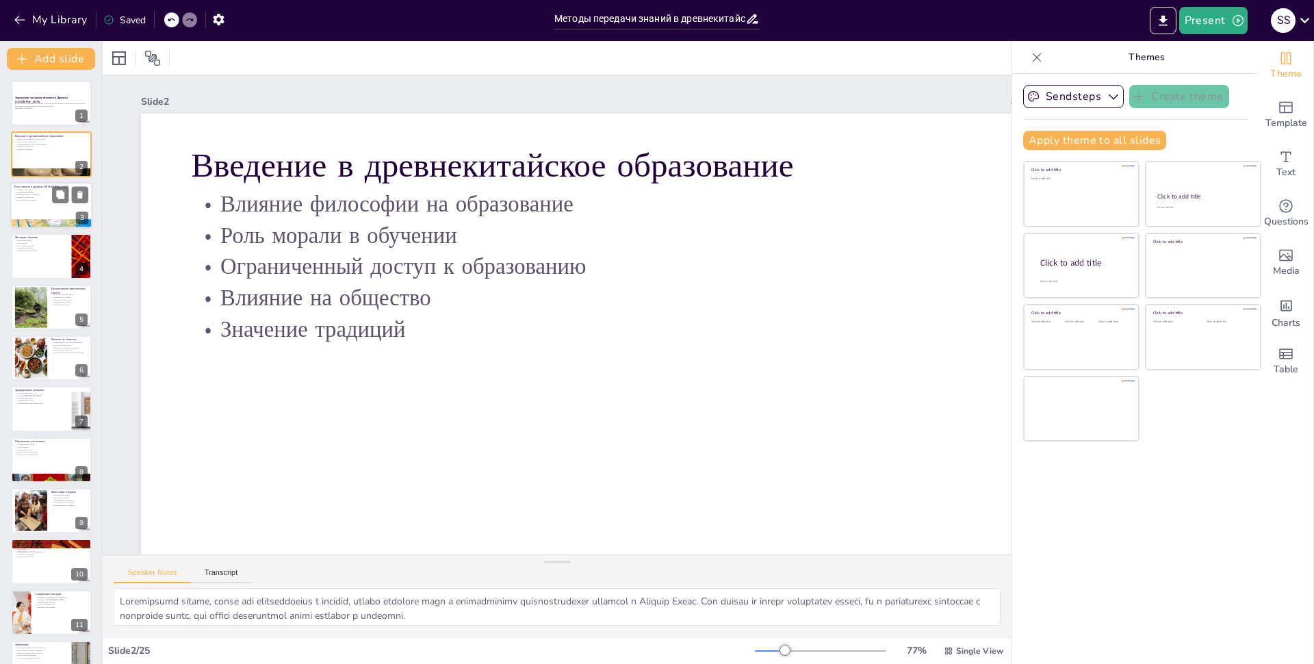
click at [40, 205] on div at bounding box center [51, 205] width 82 height 47
checkbox input "true"
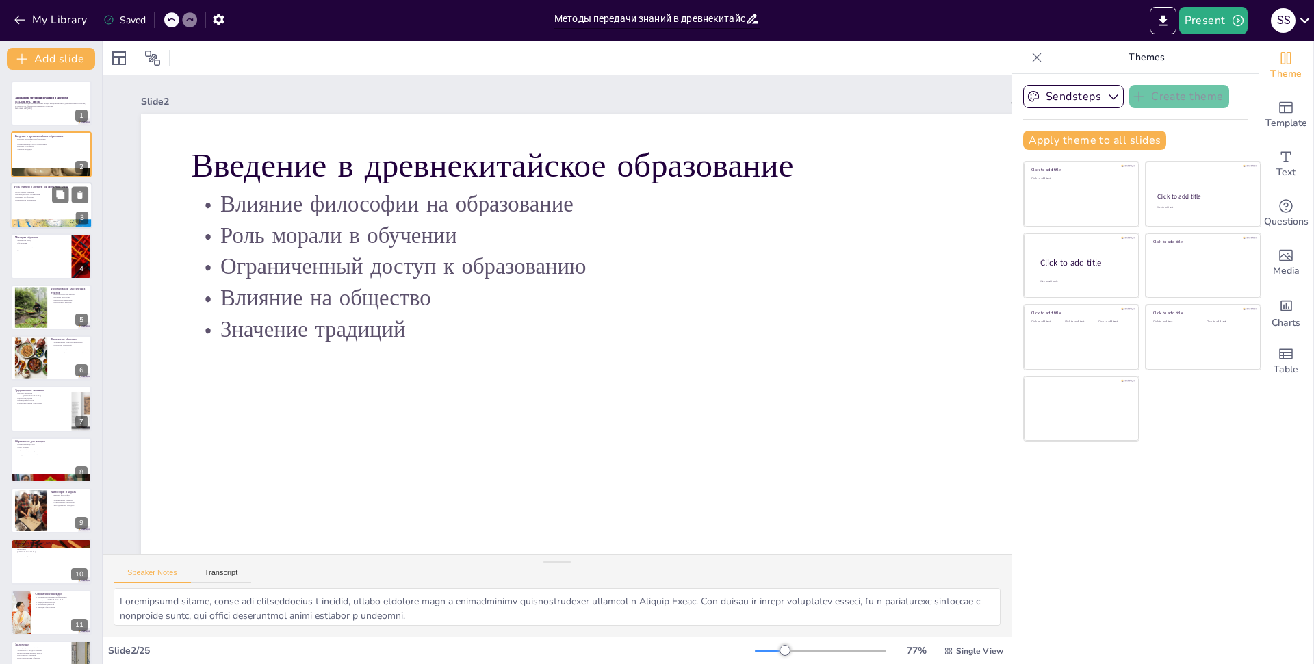
checkbox input "true"
type textarea "Loremip dolor sitametc adipisci e seddoeiusmodtem incididuntu. Lab et dolore ma…"
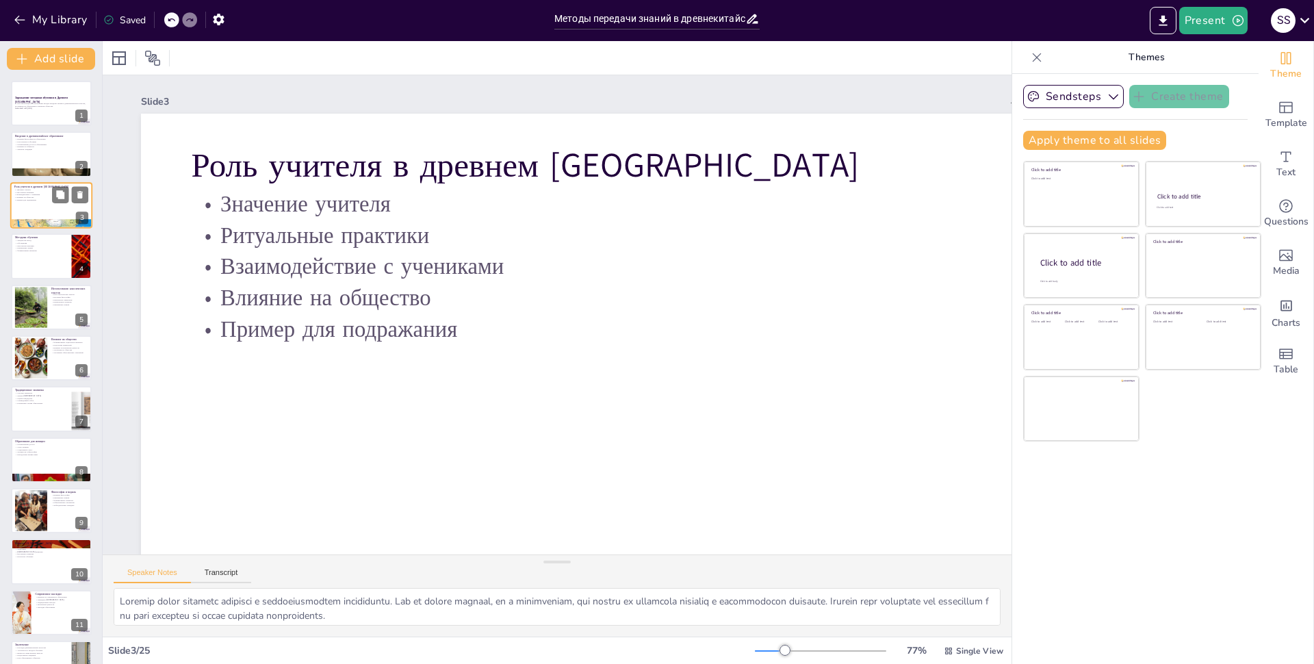
checkbox input "true"
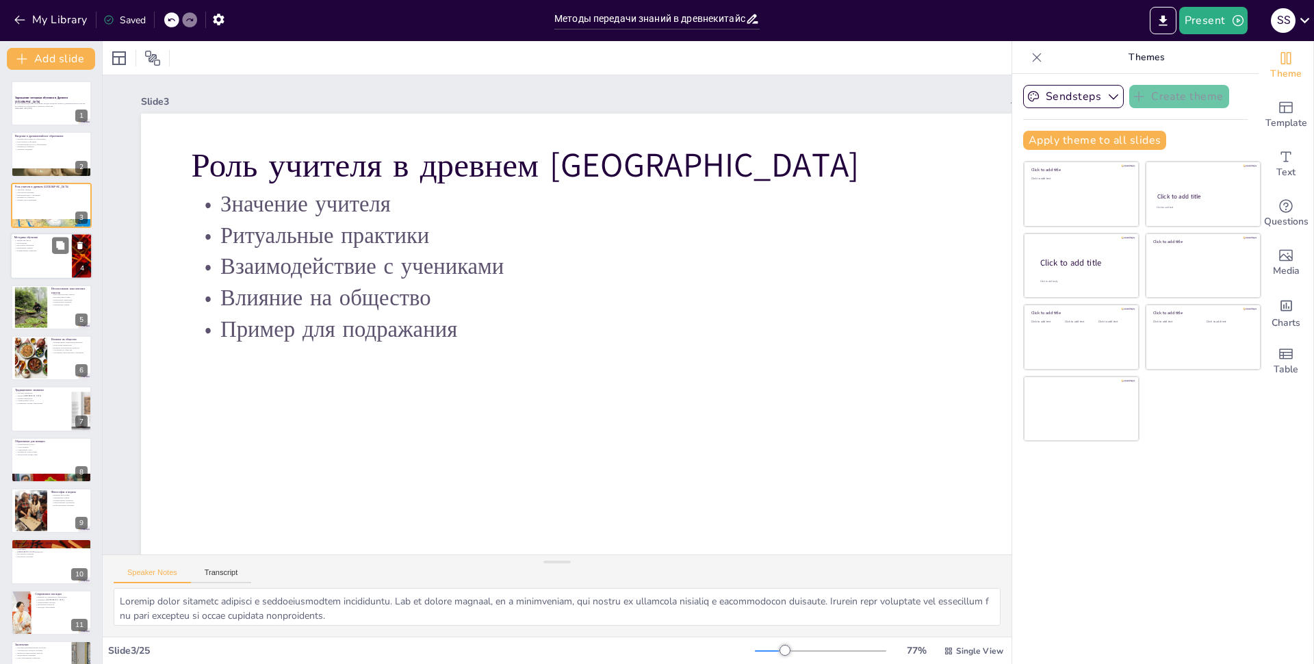
checkbox input "true"
click at [42, 250] on p "Формирование характера" at bounding box center [40, 250] width 53 height 3
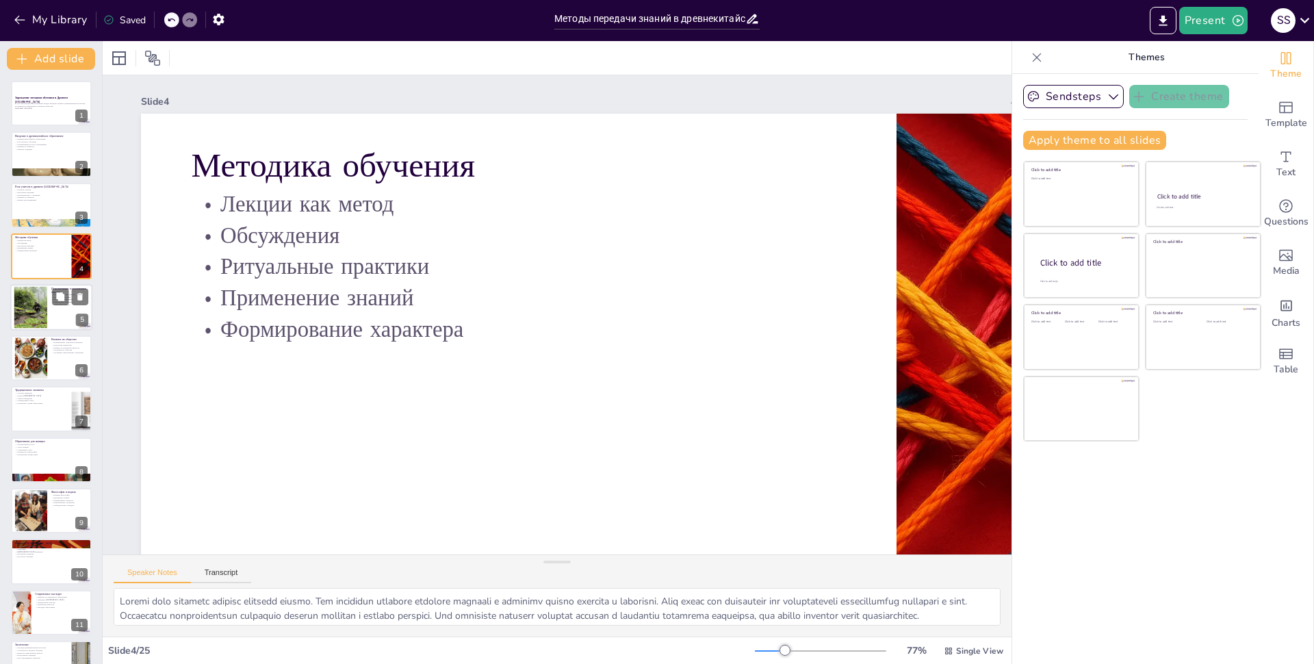
click at [48, 289] on div at bounding box center [51, 307] width 82 height 47
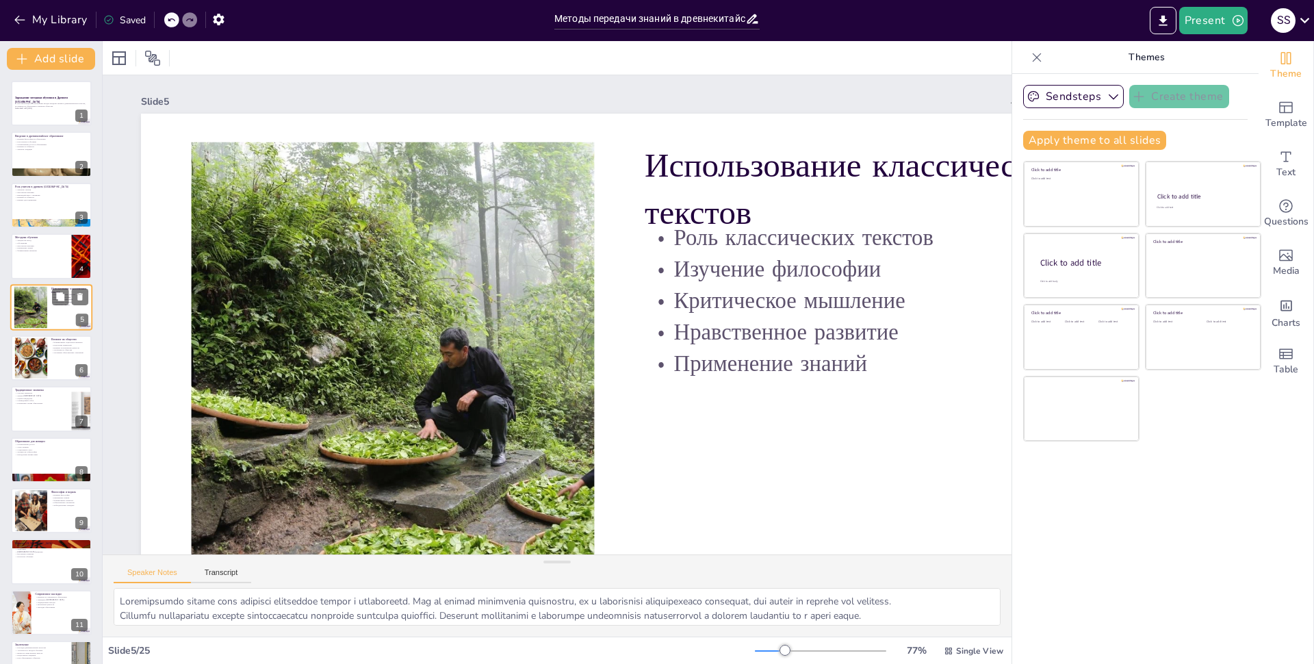
click at [81, 326] on div "5" at bounding box center [82, 319] width 12 height 12
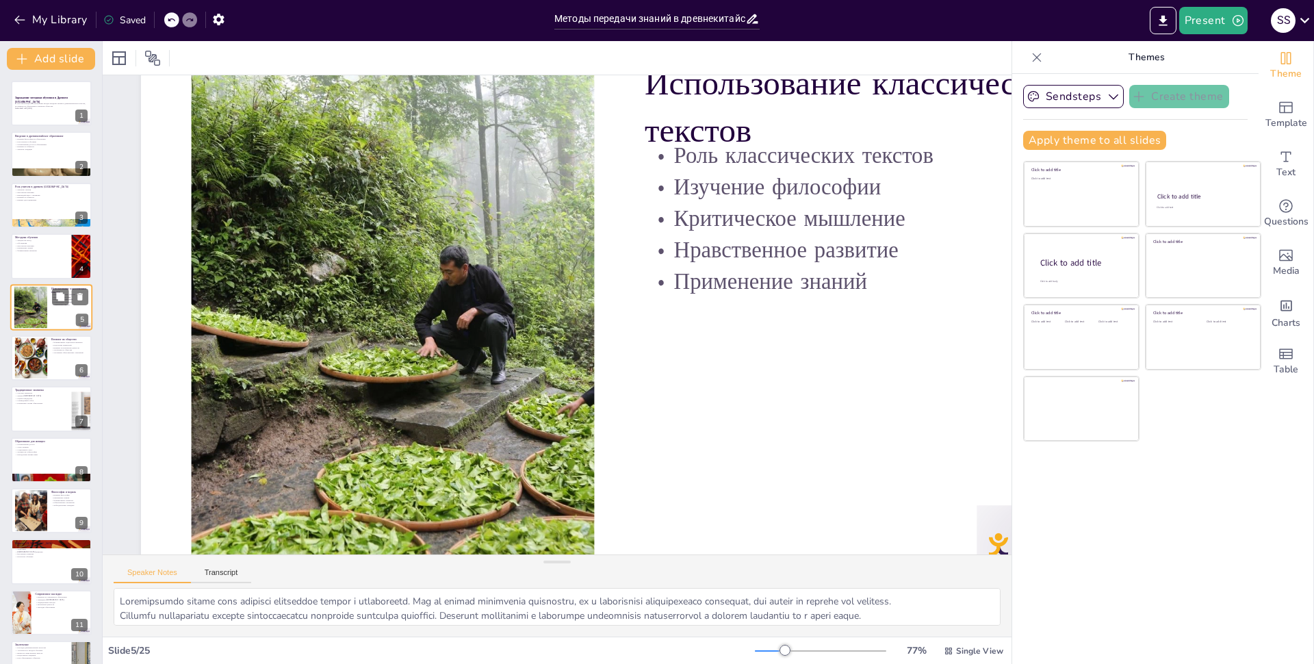
click at [81, 326] on div "5" at bounding box center [82, 319] width 12 height 12
click at [79, 344] on icon at bounding box center [80, 347] width 10 height 10
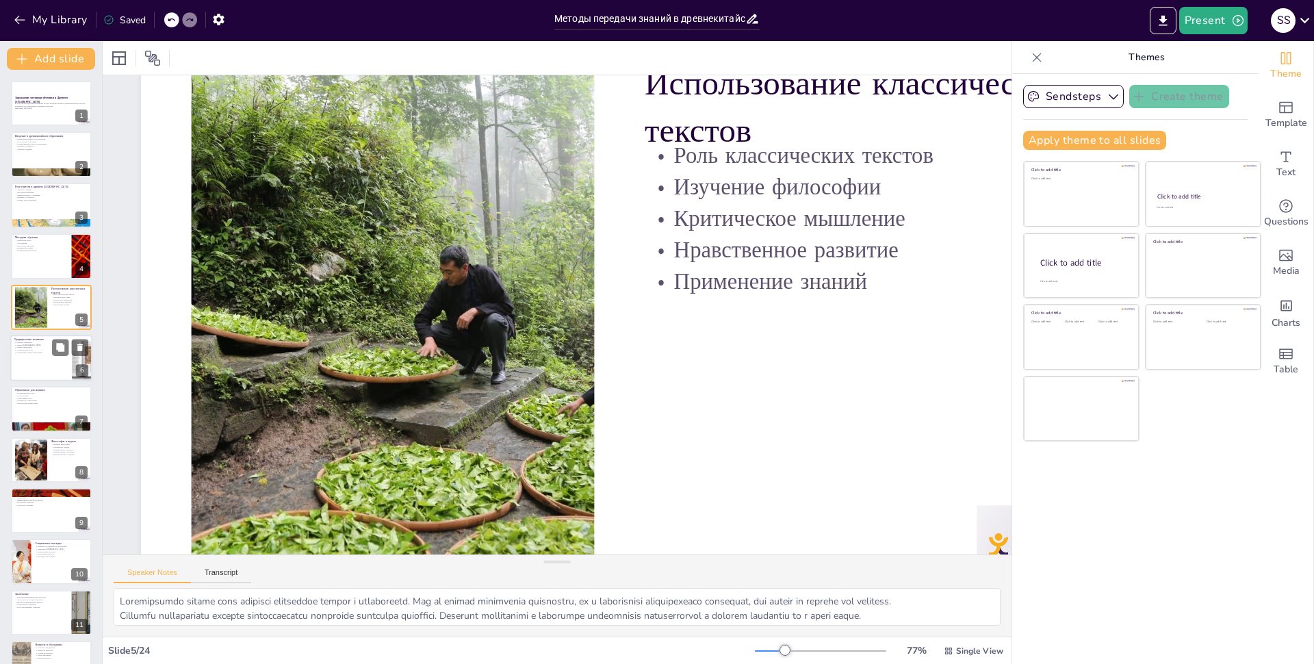
click at [51, 359] on div at bounding box center [51, 358] width 82 height 47
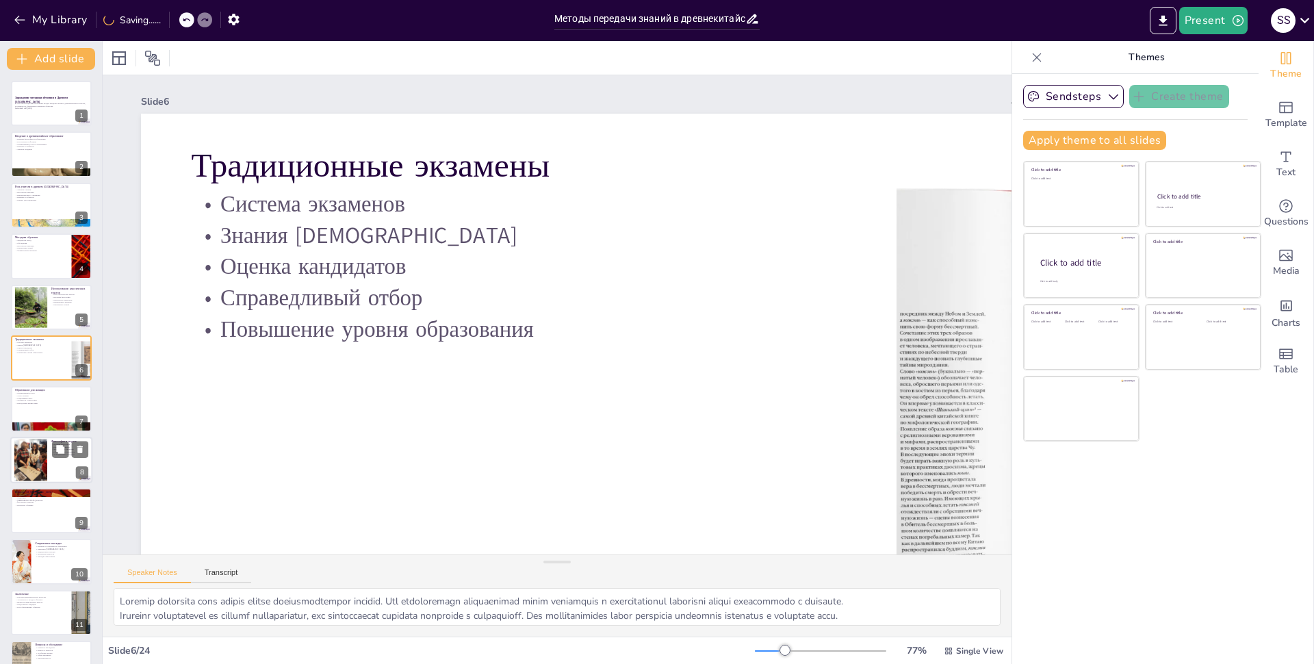
click at [51, 422] on div at bounding box center [51, 426] width 81 height 107
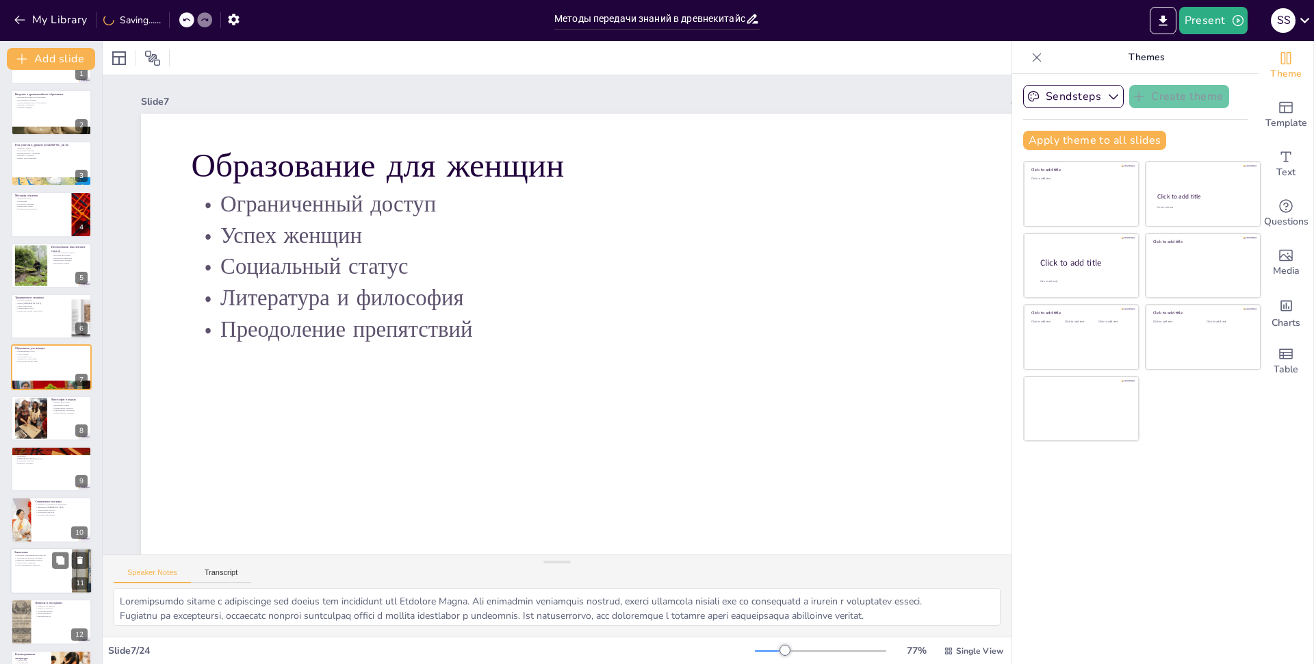
click at [57, 468] on div at bounding box center [51, 468] width 81 height 45
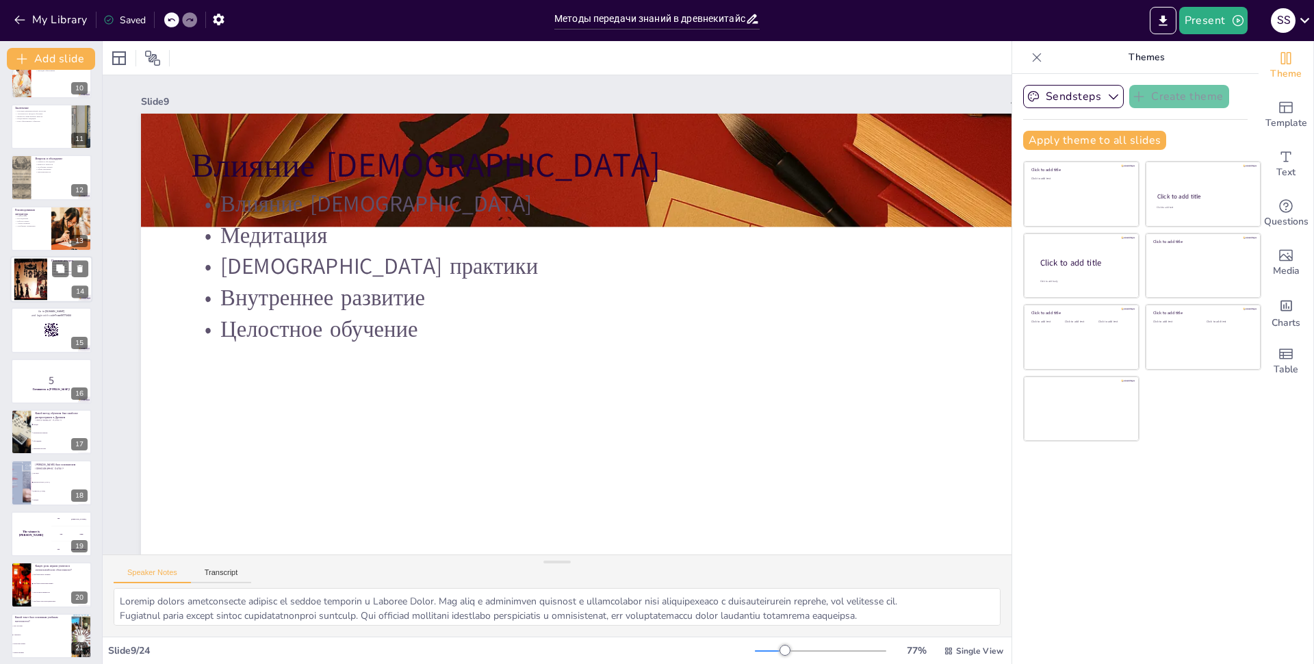
click at [44, 284] on div at bounding box center [31, 280] width 70 height 42
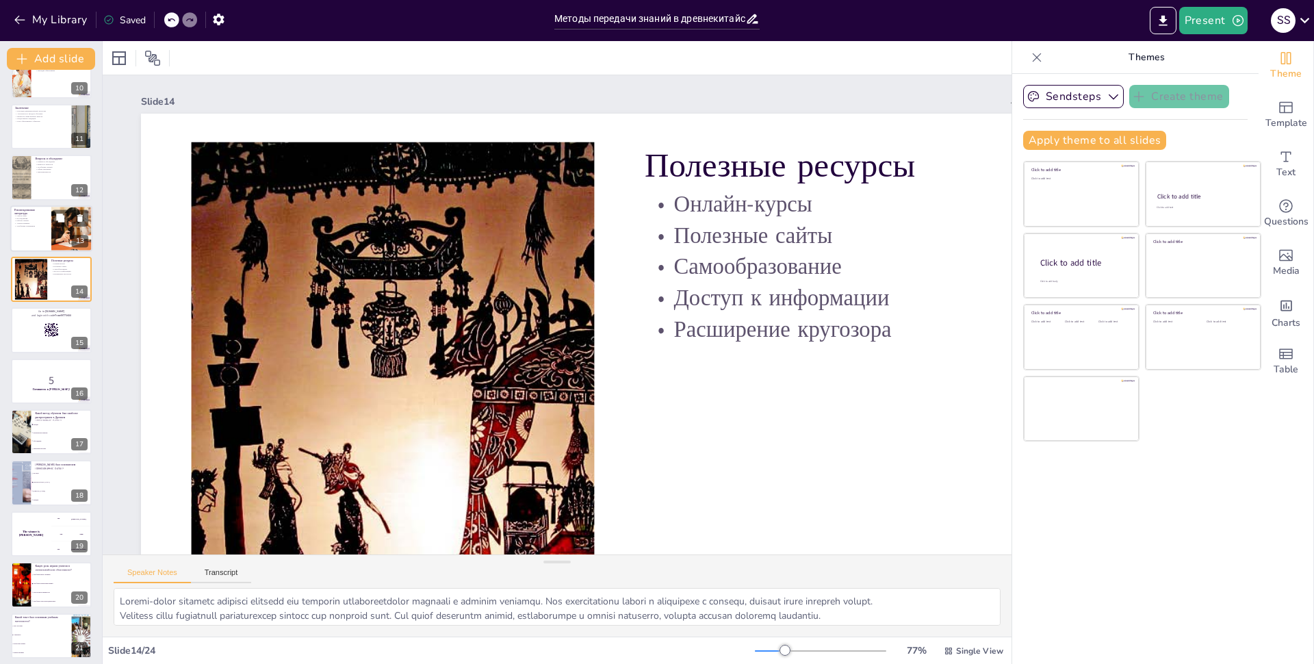
scroll to position [398, 0]
